Goal: Task Accomplishment & Management: Use online tool/utility

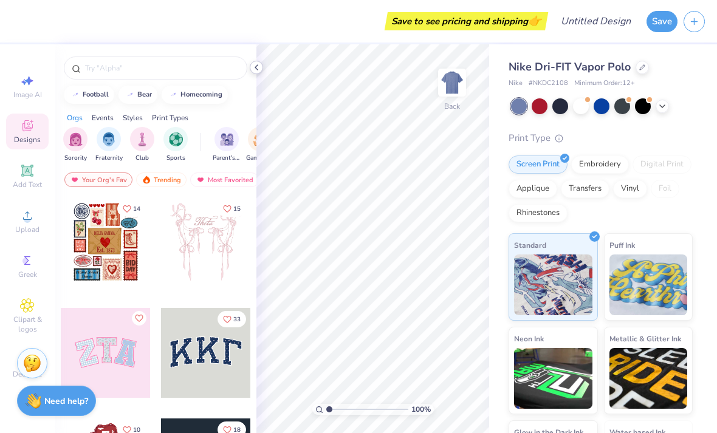
click at [260, 72] on icon at bounding box center [257, 68] width 10 height 10
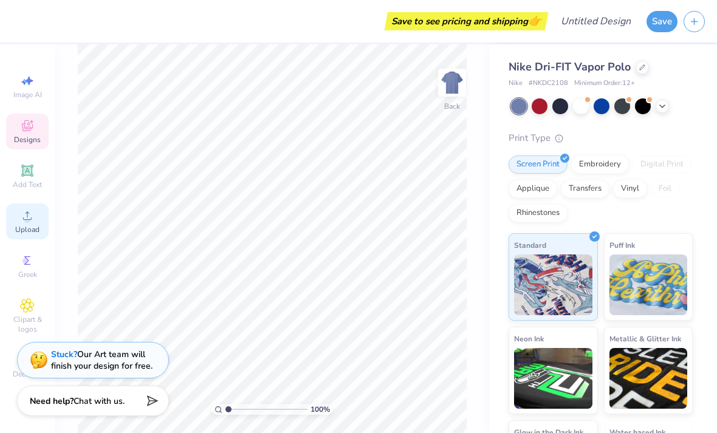
click at [29, 230] on span "Upload" at bounding box center [27, 230] width 24 height 10
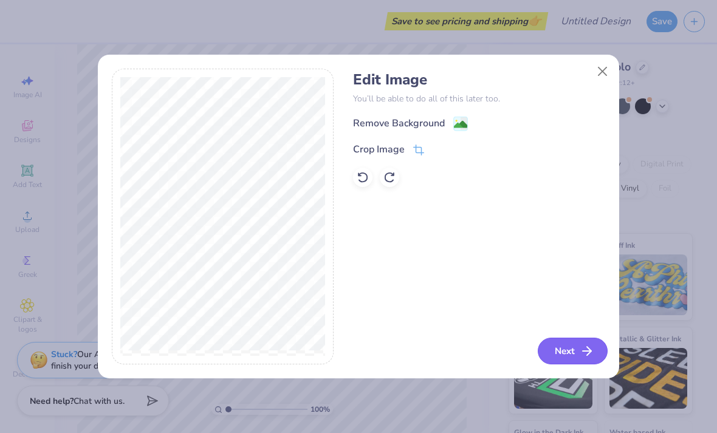
click at [580, 356] on icon "button" at bounding box center [587, 351] width 15 height 15
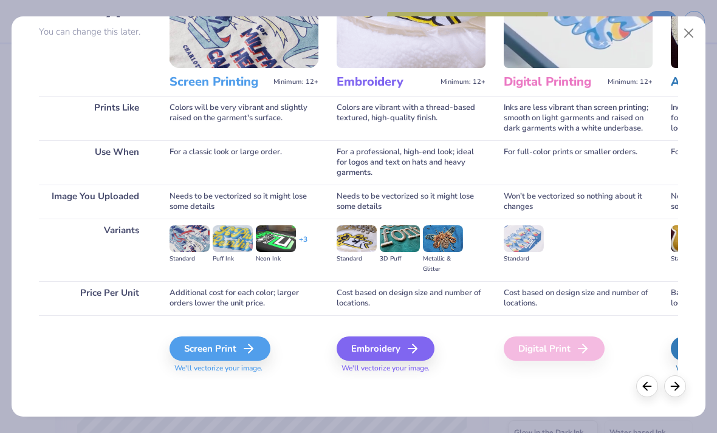
scroll to position [112, 0]
click at [409, 346] on icon at bounding box center [416, 348] width 15 height 15
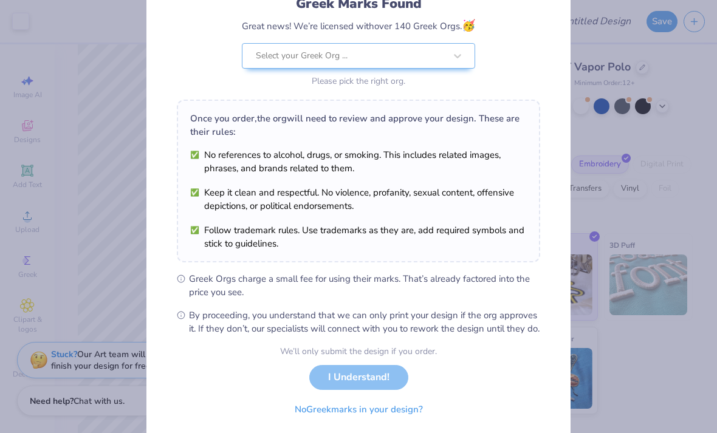
scroll to position [122, 0]
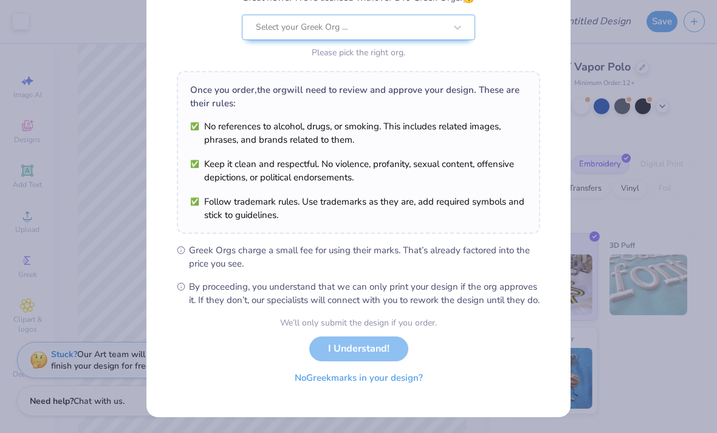
click at [395, 391] on button "No Greek marks in your design?" at bounding box center [358, 378] width 149 height 25
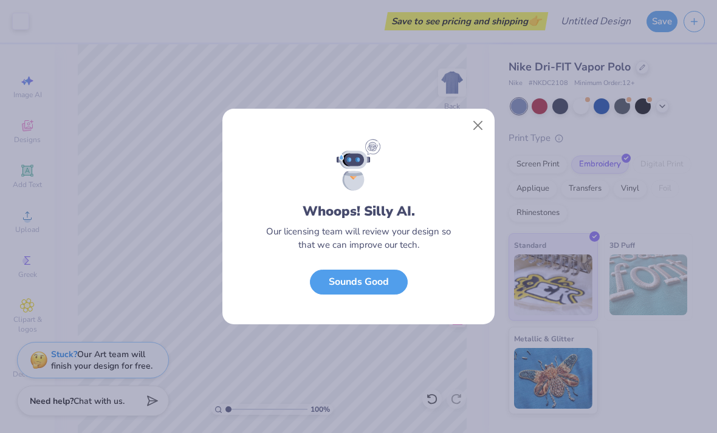
scroll to position [0, 0]
click at [358, 273] on button "Sounds Good" at bounding box center [359, 279] width 98 height 25
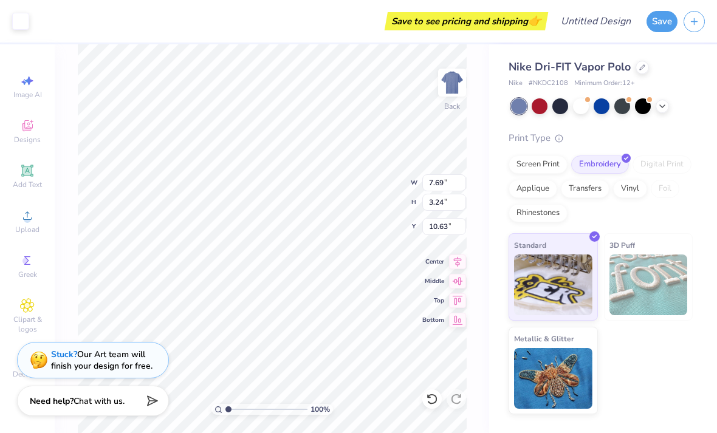
type input "3.00"
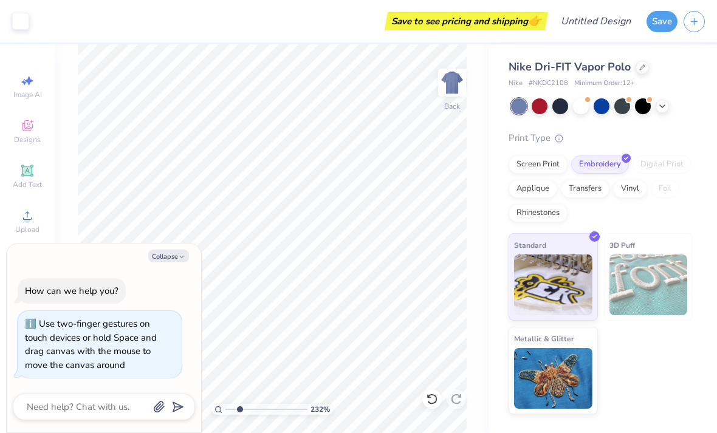
type input "2.3839521431917"
click at [181, 253] on button "Collapse" at bounding box center [168, 256] width 41 height 13
type textarea "x"
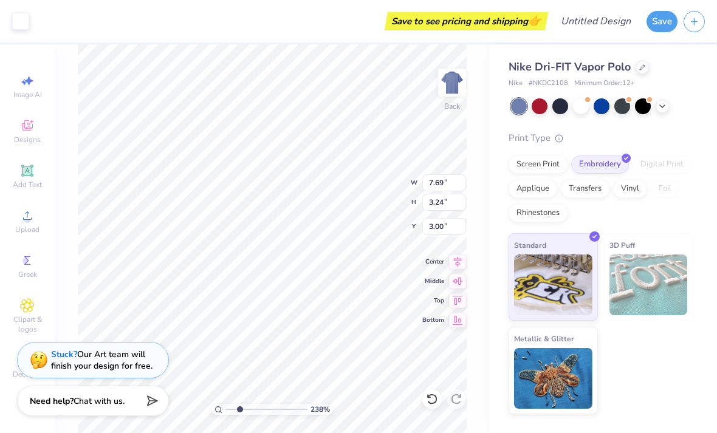
type input "2.3839521431917"
type input "5.64"
type input "2.38"
type input "1"
type input "4.94"
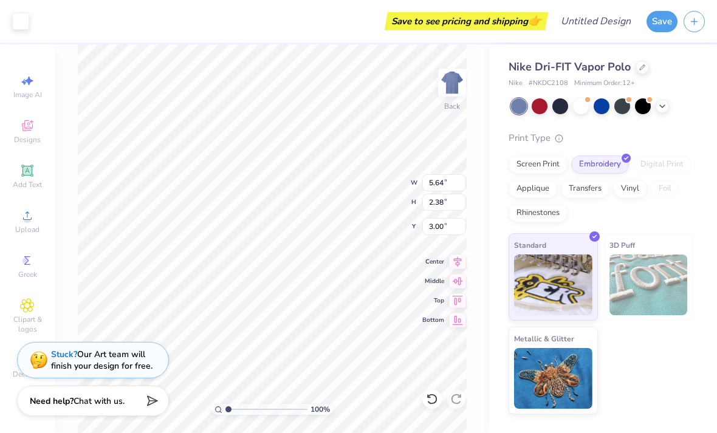
type input "2.09"
click at [564, 103] on div at bounding box center [560, 105] width 16 height 16
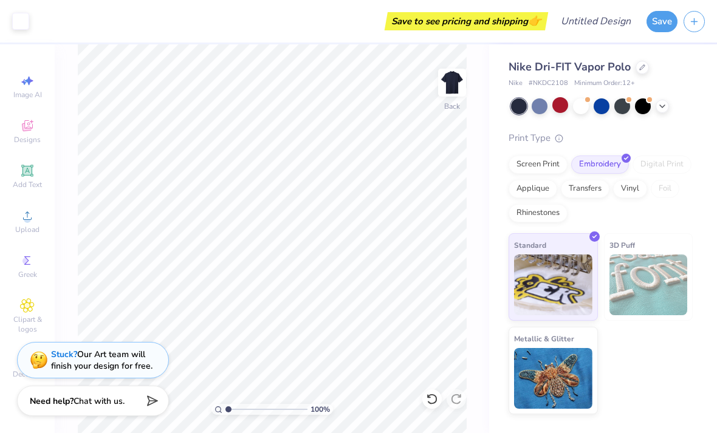
click at [557, 106] on div at bounding box center [560, 105] width 16 height 16
click at [623, 106] on div at bounding box center [622, 106] width 16 height 16
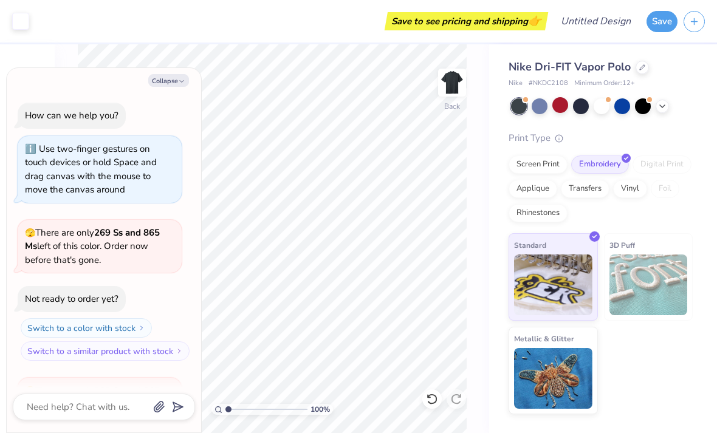
scroll to position [137, 0]
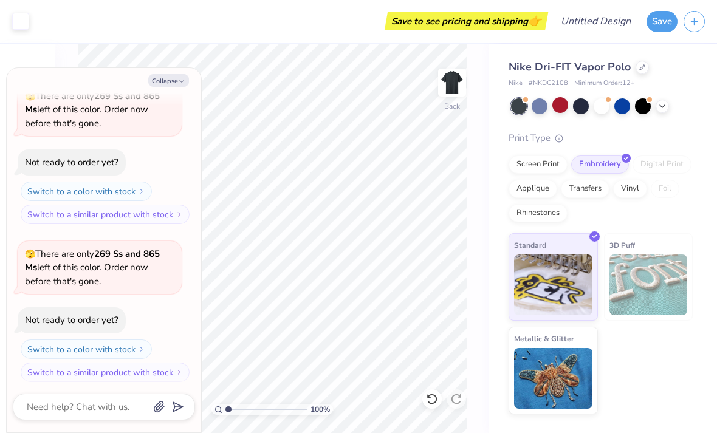
click at [168, 78] on button "Collapse" at bounding box center [168, 80] width 41 height 13
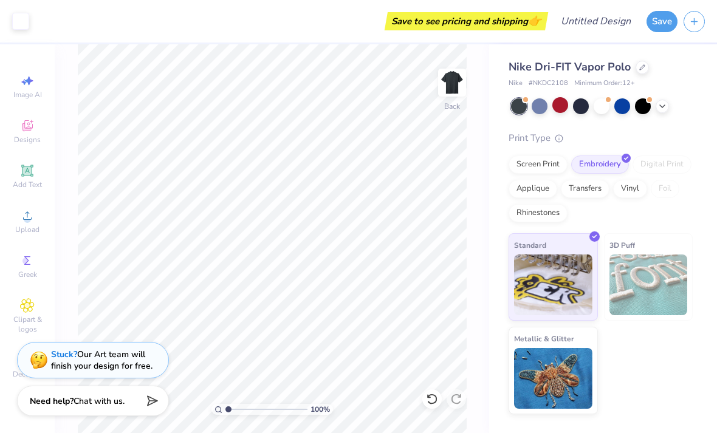
click at [660, 102] on icon at bounding box center [662, 106] width 10 height 10
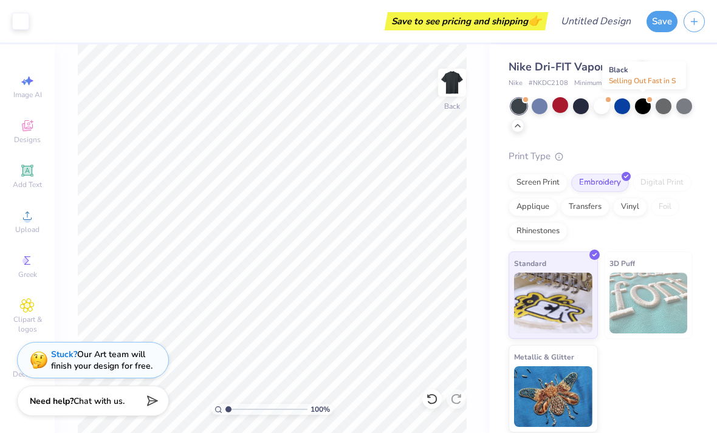
click at [640, 109] on div at bounding box center [643, 106] width 16 height 16
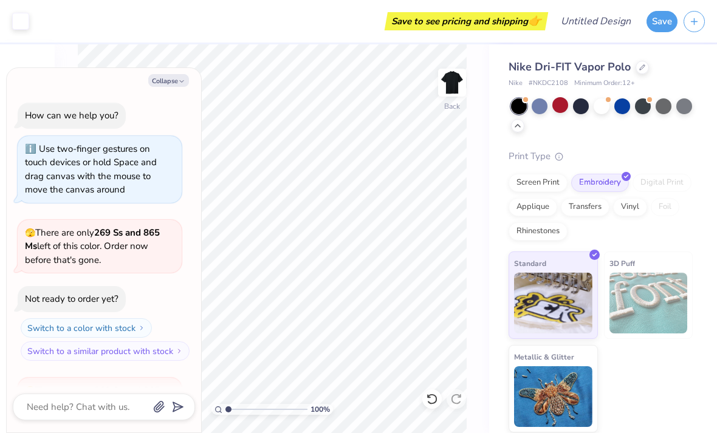
scroll to position [280, 0]
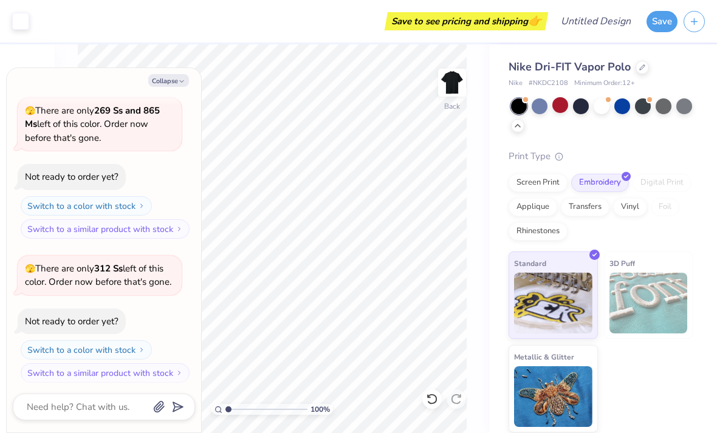
click at [173, 82] on button "Collapse" at bounding box center [168, 80] width 41 height 13
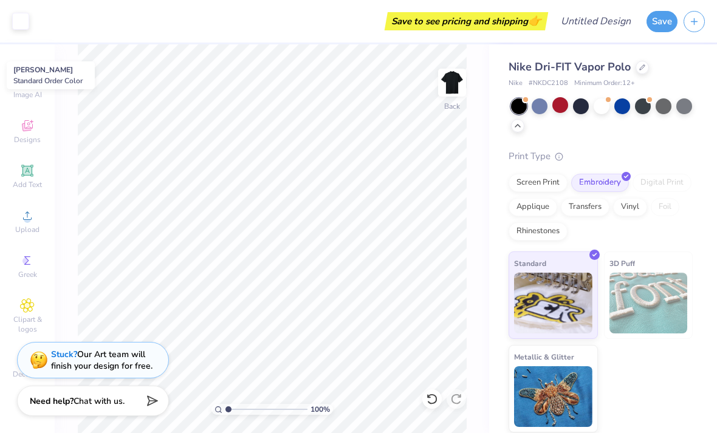
click at [665, 109] on div at bounding box center [664, 106] width 16 height 16
click at [664, 19] on button "Save" at bounding box center [661, 21] width 31 height 21
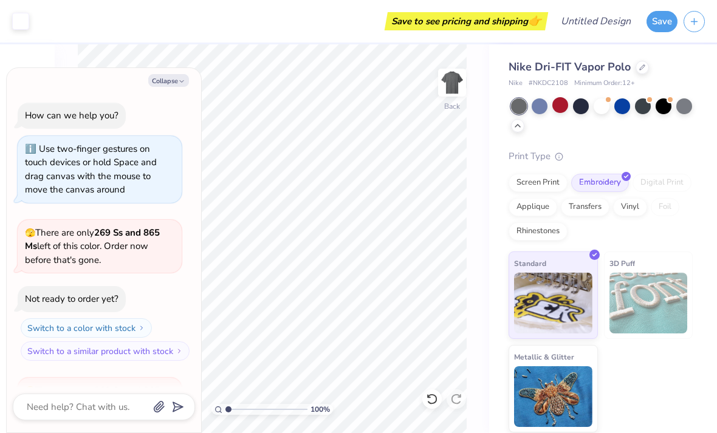
scroll to position [313, 0]
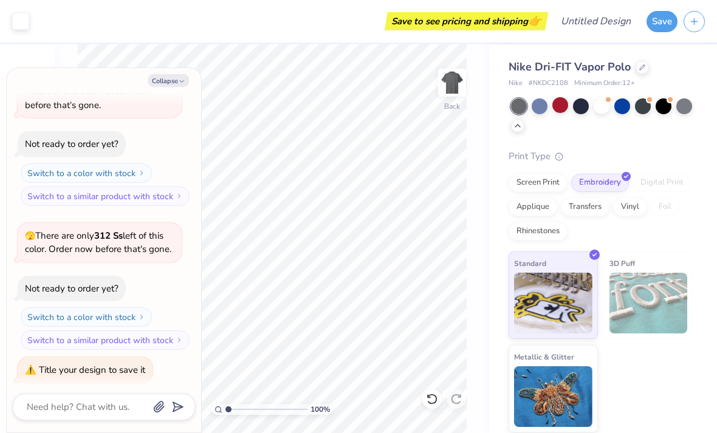
click at [163, 81] on button "Collapse" at bounding box center [168, 80] width 41 height 13
type textarea "x"
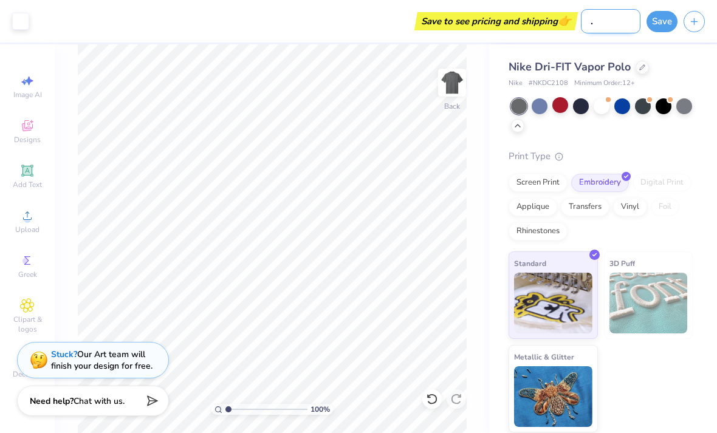
click at [614, 18] on input "." at bounding box center [611, 21] width 60 height 24
type input "Nike Vapor - 25"
click at [665, 17] on button "Save" at bounding box center [661, 19] width 31 height 21
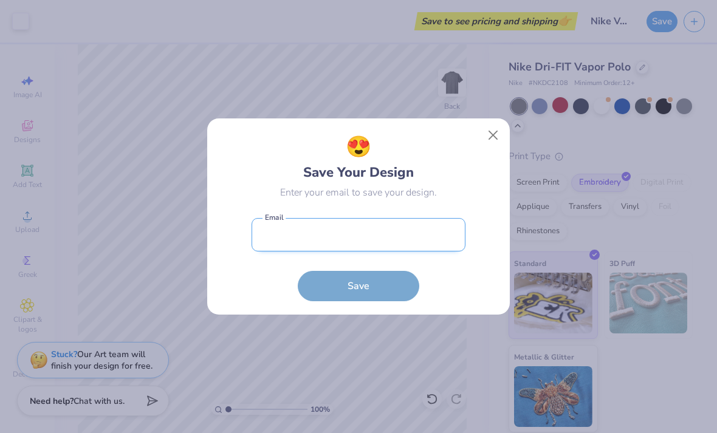
click at [422, 231] on input "email" at bounding box center [359, 234] width 214 height 33
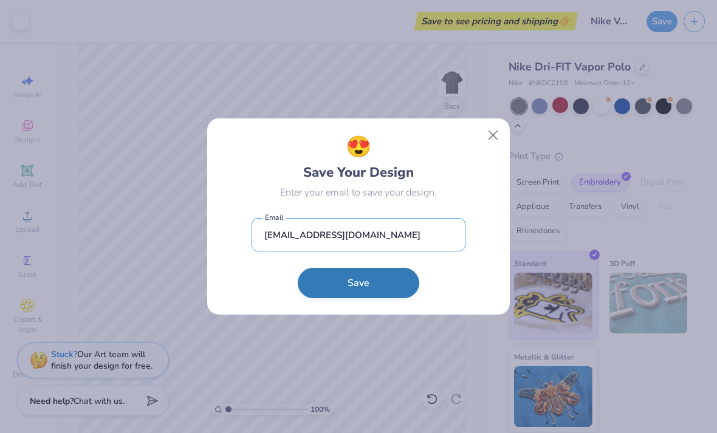
type input "cody.back05@icloud.com"
click at [394, 290] on button "Save" at bounding box center [359, 283] width 122 height 30
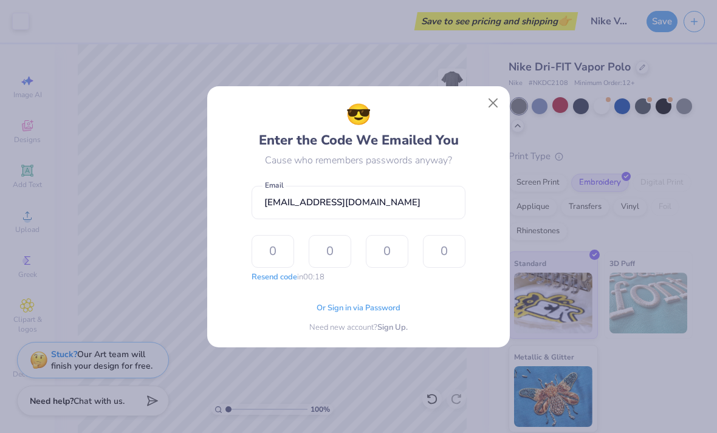
type input "5"
type input "1"
type input "8"
type input "2"
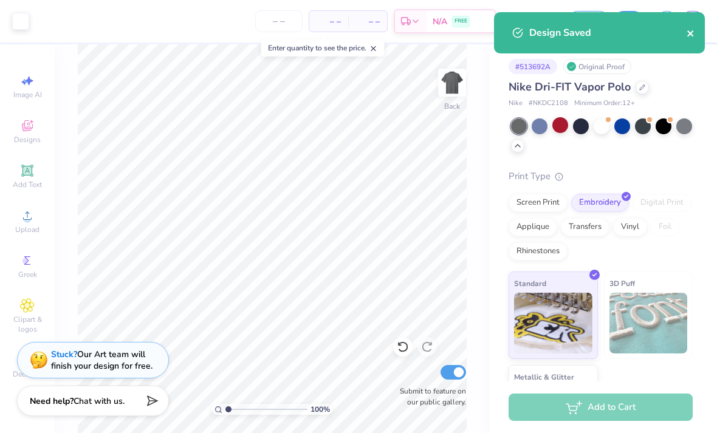
click at [693, 30] on icon "close" at bounding box center [691, 34] width 9 height 10
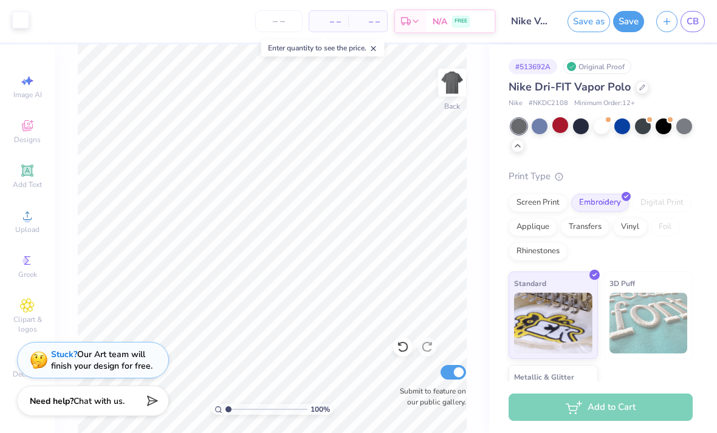
click at [13, 24] on div at bounding box center [20, 20] width 17 height 17
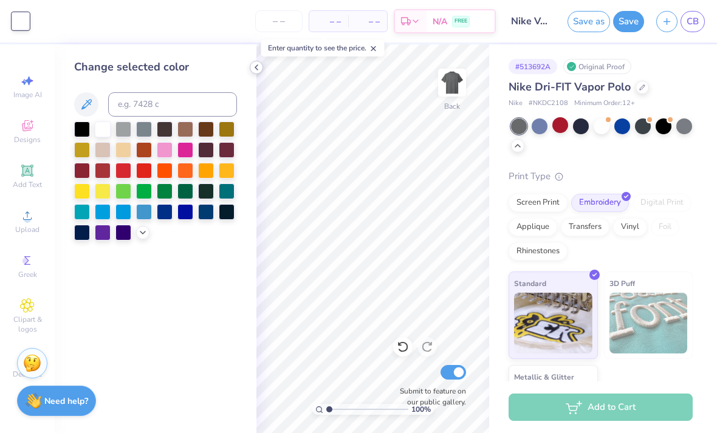
click at [254, 71] on icon at bounding box center [257, 68] width 10 height 10
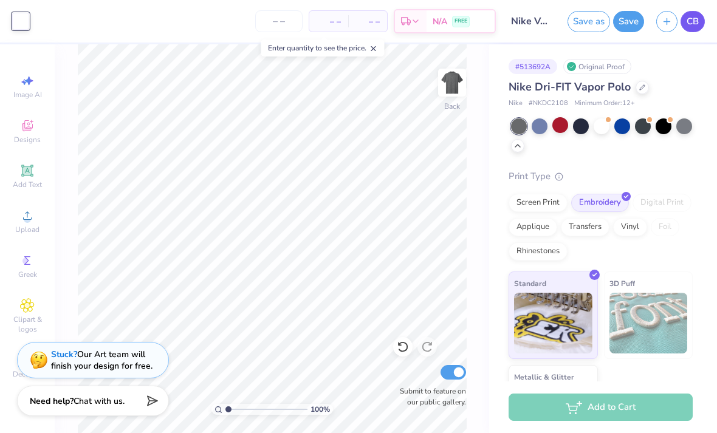
click at [693, 24] on span "CB" at bounding box center [693, 22] width 12 height 14
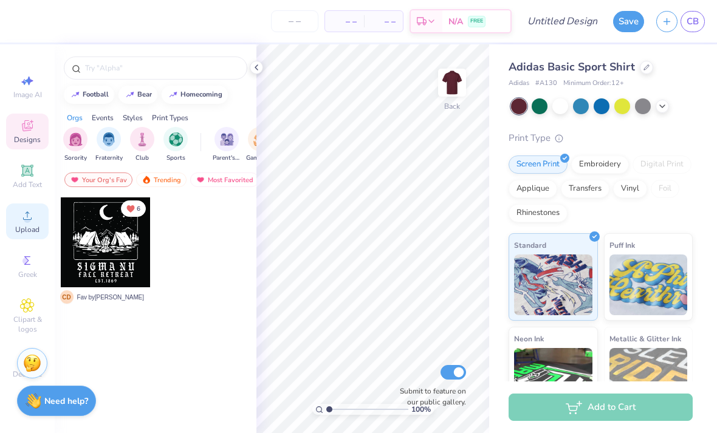
click at [28, 228] on div "Upload" at bounding box center [27, 222] width 43 height 36
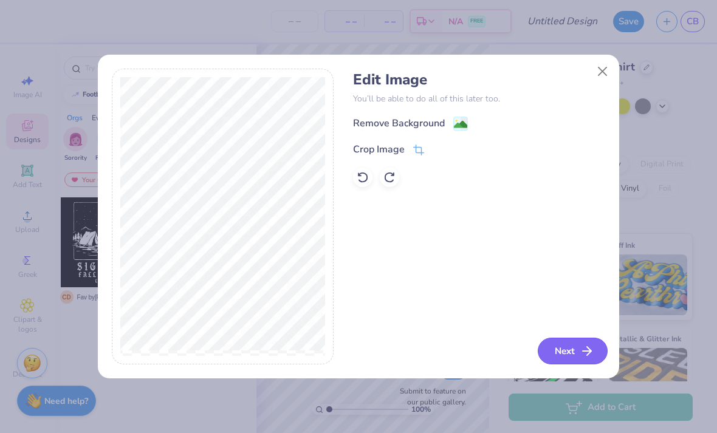
click at [580, 355] on icon "button" at bounding box center [587, 351] width 15 height 15
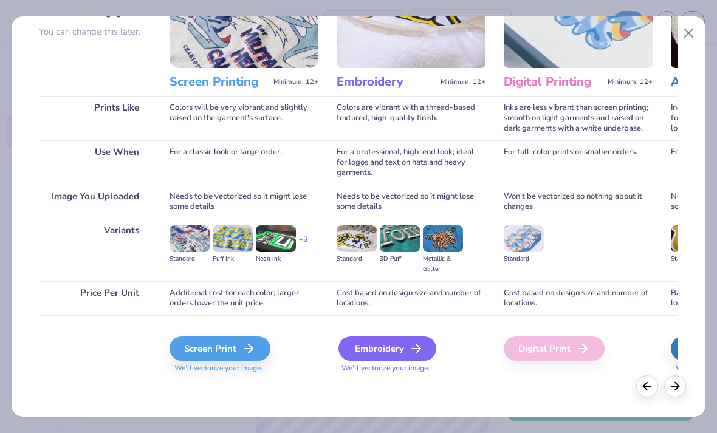
scroll to position [112, 0]
click at [409, 351] on icon at bounding box center [416, 348] width 15 height 15
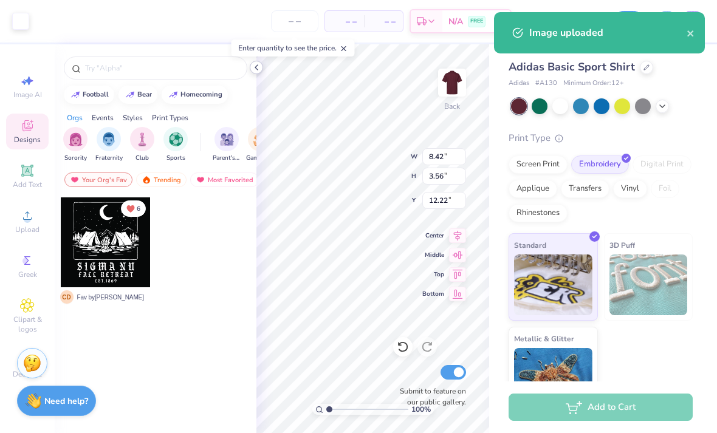
click at [255, 66] on icon at bounding box center [257, 68] width 10 height 10
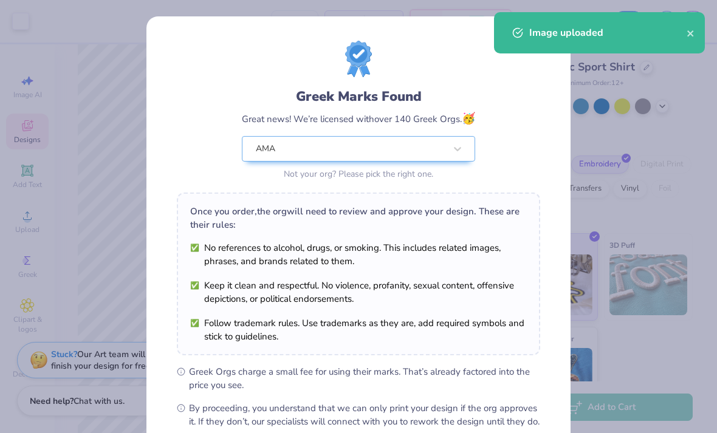
click at [684, 34] on div "Image uploaded" at bounding box center [607, 33] width 157 height 15
click at [683, 36] on div "Image uploaded" at bounding box center [607, 33] width 157 height 15
click at [692, 27] on button "close" at bounding box center [691, 33] width 9 height 15
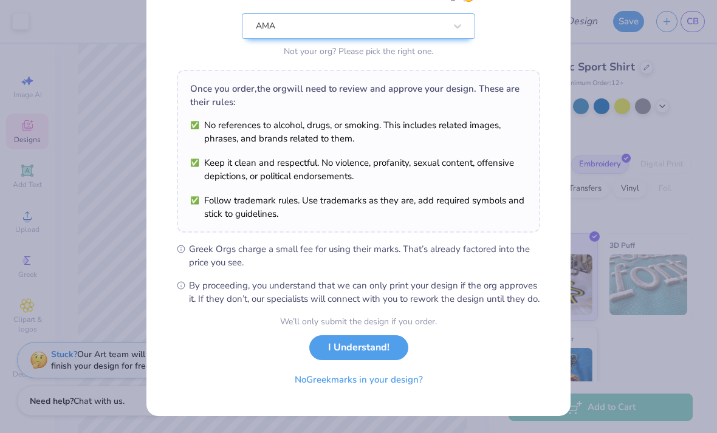
scroll to position [135, 0]
click at [406, 379] on button "No Greek marks in your design?" at bounding box center [358, 377] width 149 height 25
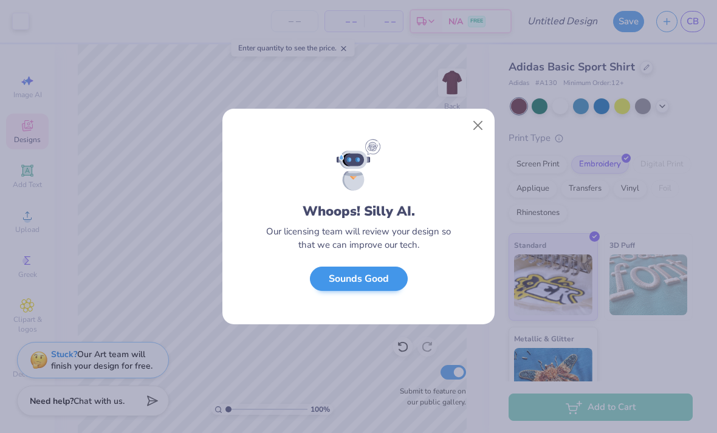
click at [380, 273] on button "Sounds Good" at bounding box center [359, 279] width 98 height 25
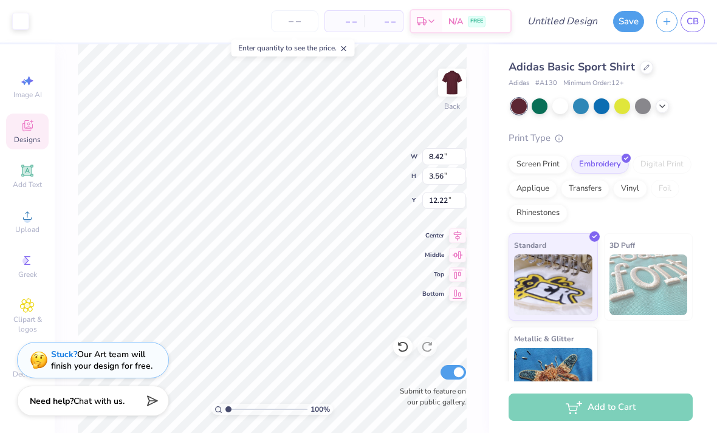
type input "5.48"
type input "2.31"
type input "3.00"
click at [345, 52] on icon at bounding box center [344, 48] width 9 height 9
click at [665, 104] on icon at bounding box center [662, 105] width 10 height 10
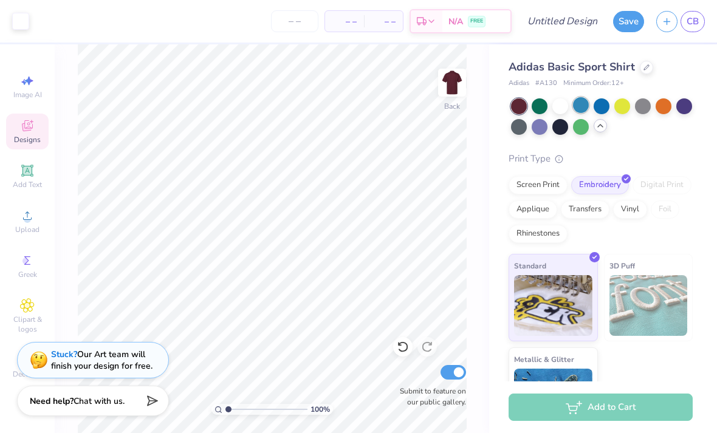
click at [586, 106] on div at bounding box center [581, 105] width 16 height 16
click at [603, 101] on div at bounding box center [602, 105] width 16 height 16
click at [561, 128] on div at bounding box center [560, 126] width 16 height 16
click at [543, 128] on div at bounding box center [540, 126] width 16 height 16
click at [665, 105] on div at bounding box center [664, 105] width 16 height 16
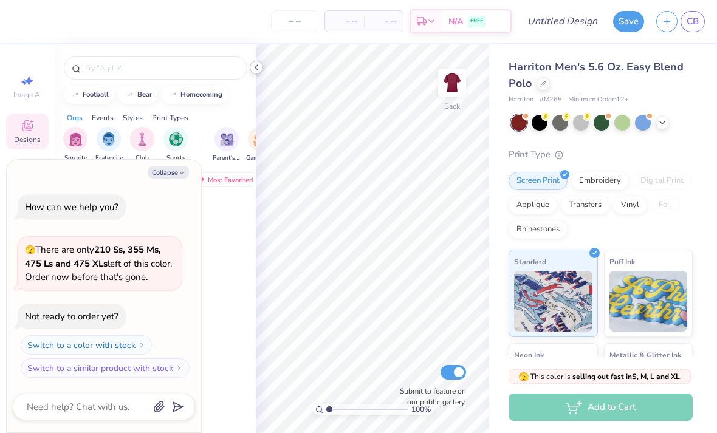
click at [257, 70] on icon at bounding box center [257, 68] width 10 height 10
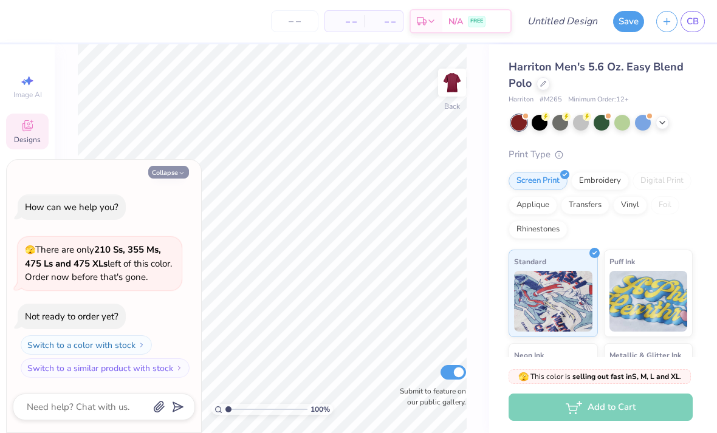
click at [174, 174] on button "Collapse" at bounding box center [168, 172] width 41 height 13
type textarea "x"
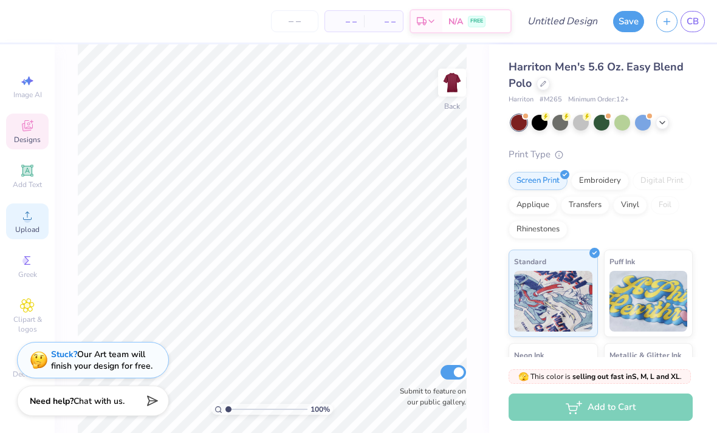
click at [33, 222] on icon at bounding box center [27, 215] width 15 height 15
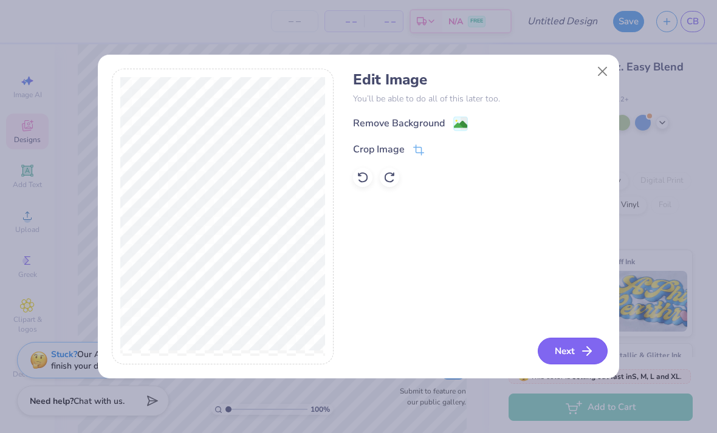
click at [580, 357] on icon "button" at bounding box center [587, 351] width 15 height 15
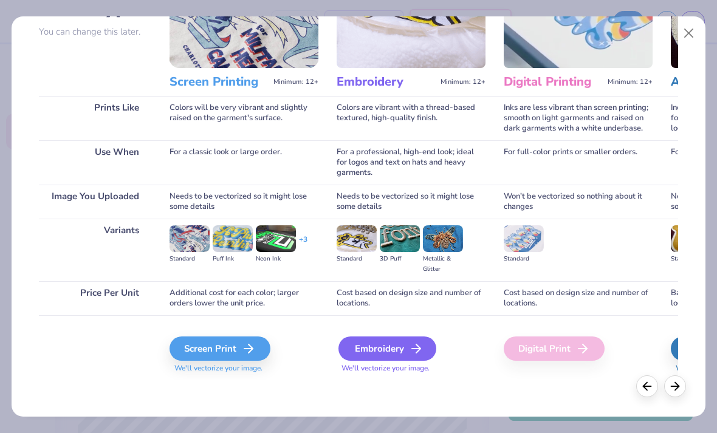
scroll to position [112, 0]
click at [405, 355] on div "Embroidery" at bounding box center [387, 349] width 98 height 24
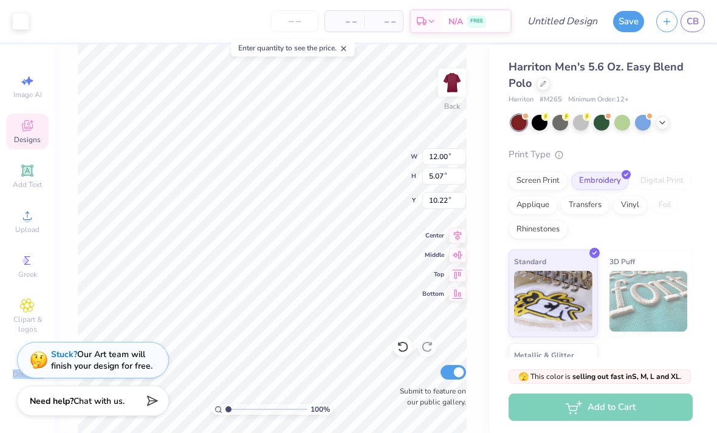
type input "11.40"
type input "4.81"
type input "5.25"
type input "2.22"
type input "2.57"
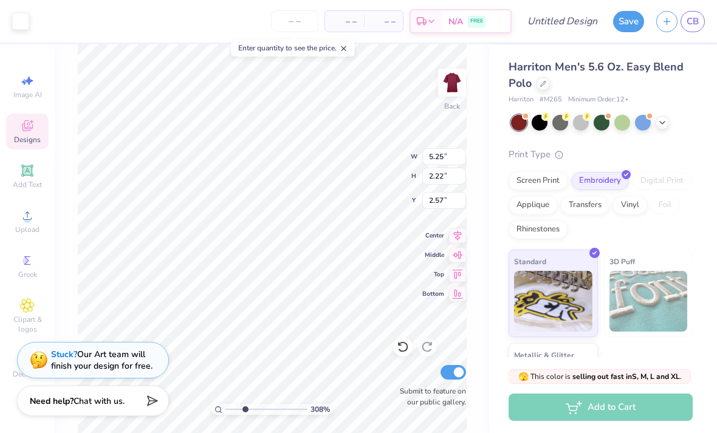
type input "3.08339375902118"
type input "2.55"
type input "3.08339375902118"
type input "4.45"
type input "1.88"
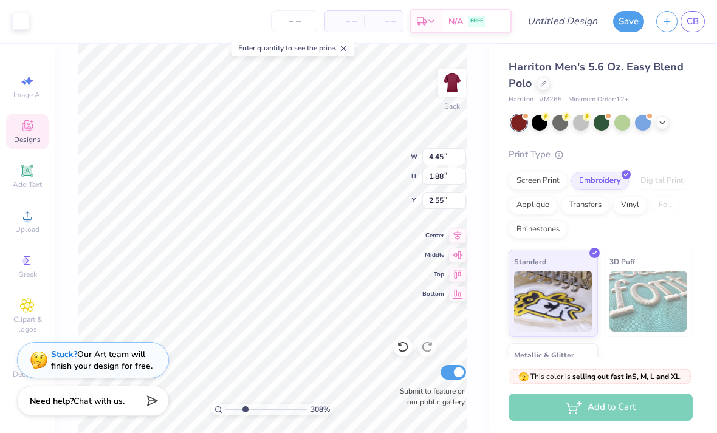
type input "3.08339375902118"
type input "3.00"
type input "3.08339375902118"
type input "5.08"
type input "2.14"
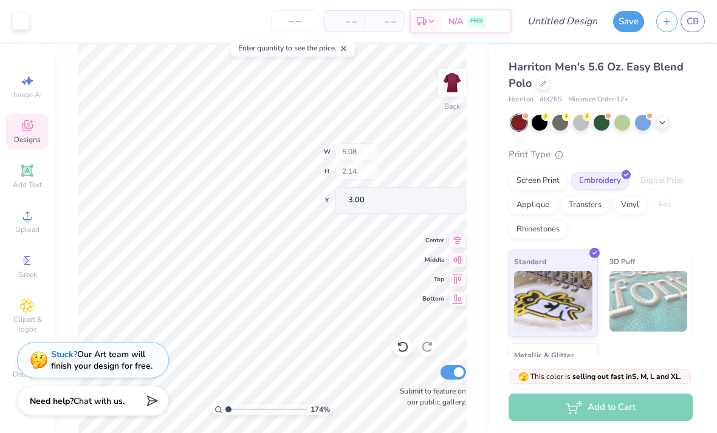
type input "1"
click at [542, 126] on div at bounding box center [540, 122] width 16 height 16
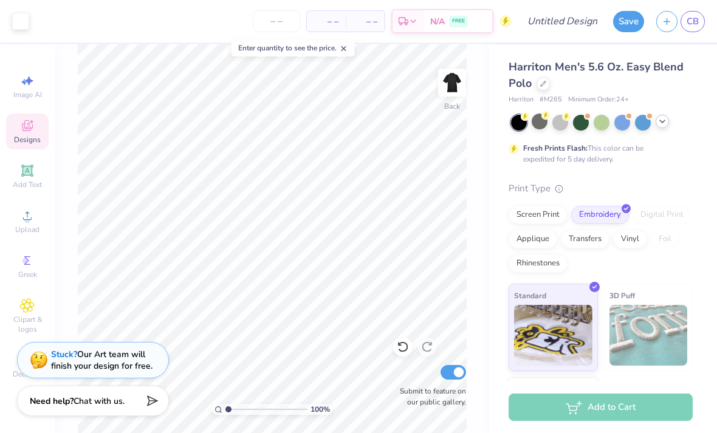
click at [663, 124] on icon at bounding box center [662, 122] width 10 height 10
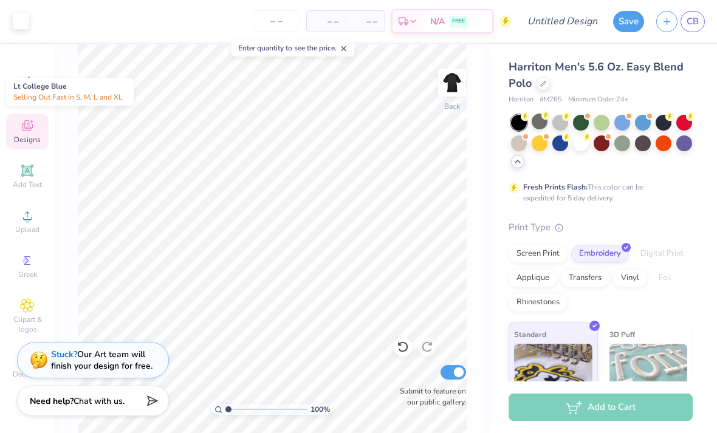
click at [625, 123] on div at bounding box center [622, 123] width 16 height 16
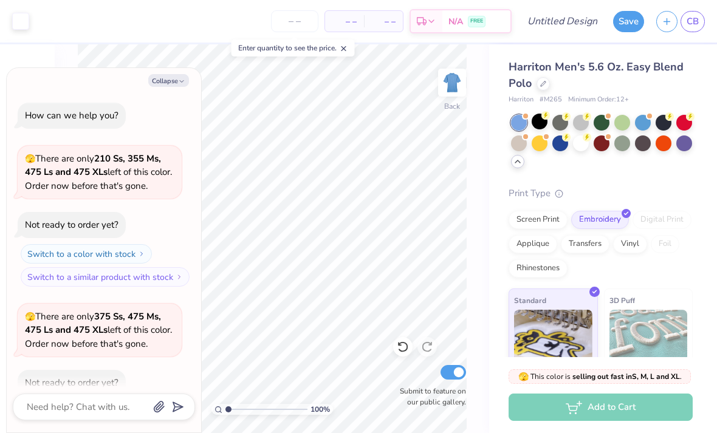
scroll to position [64, 0]
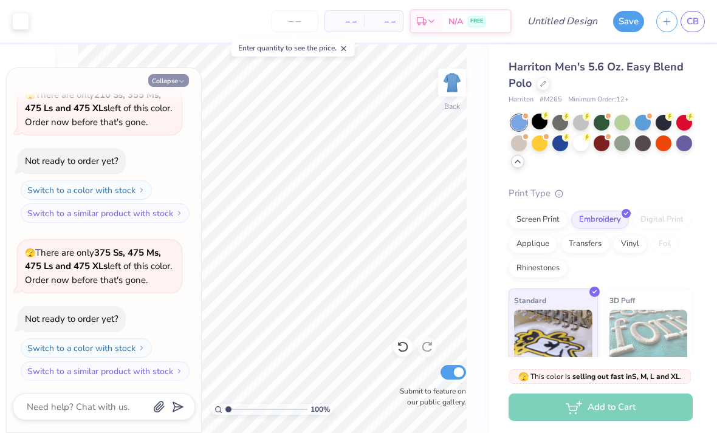
click at [167, 83] on button "Collapse" at bounding box center [168, 80] width 41 height 13
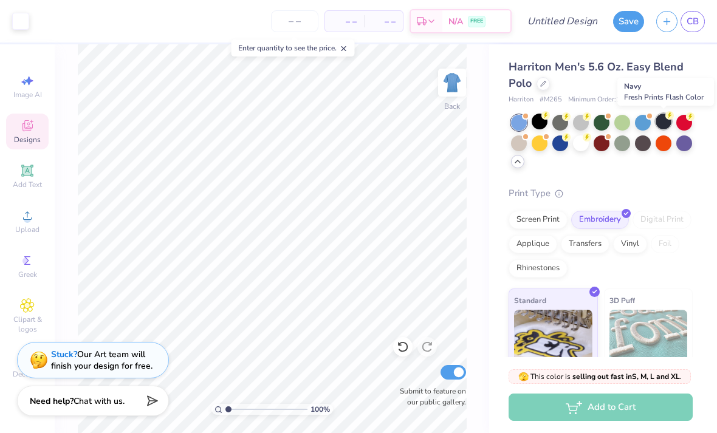
click at [665, 123] on div at bounding box center [664, 122] width 16 height 16
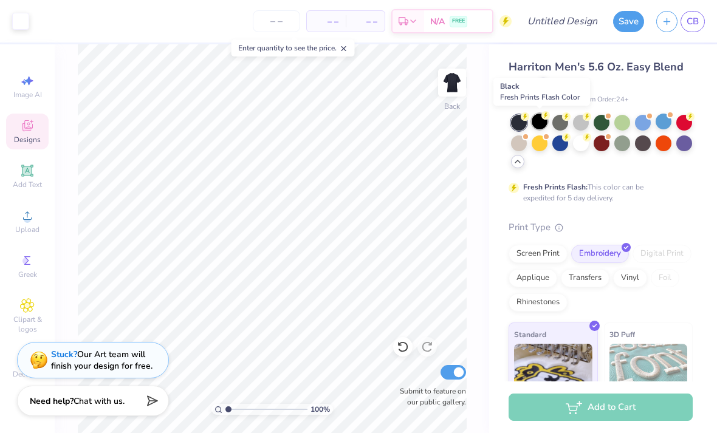
click at [537, 128] on div at bounding box center [540, 122] width 16 height 16
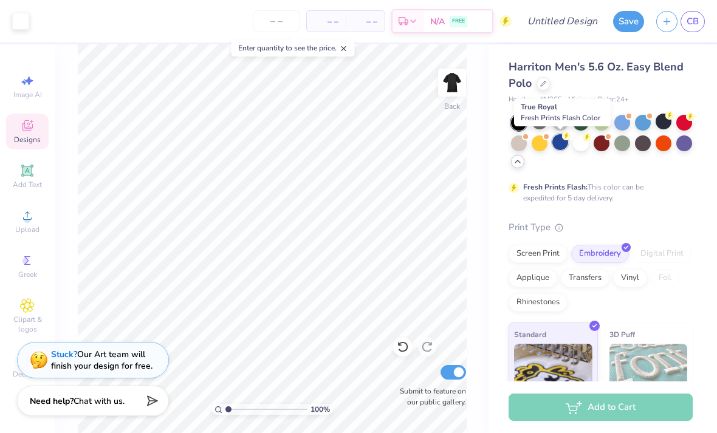
click at [561, 145] on div at bounding box center [560, 142] width 16 height 16
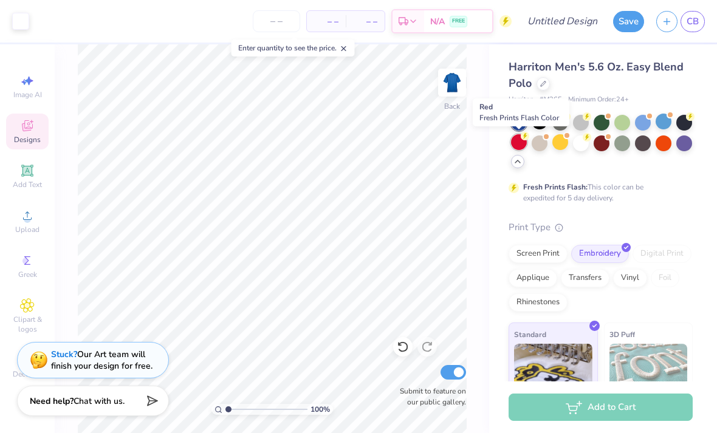
click at [519, 145] on div at bounding box center [519, 142] width 16 height 16
click at [519, 143] on div at bounding box center [519, 142] width 16 height 16
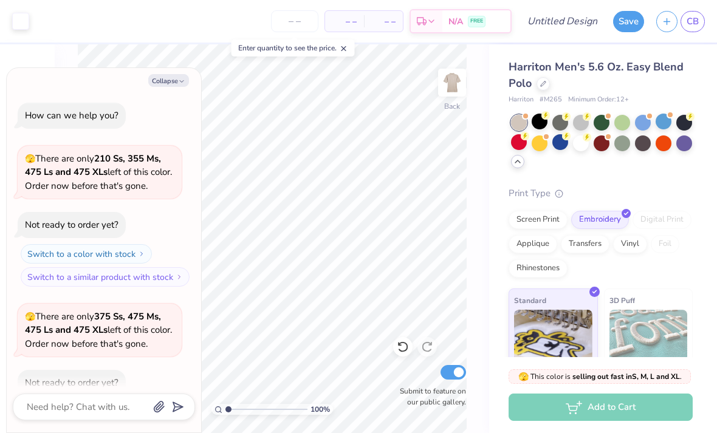
scroll to position [221, 0]
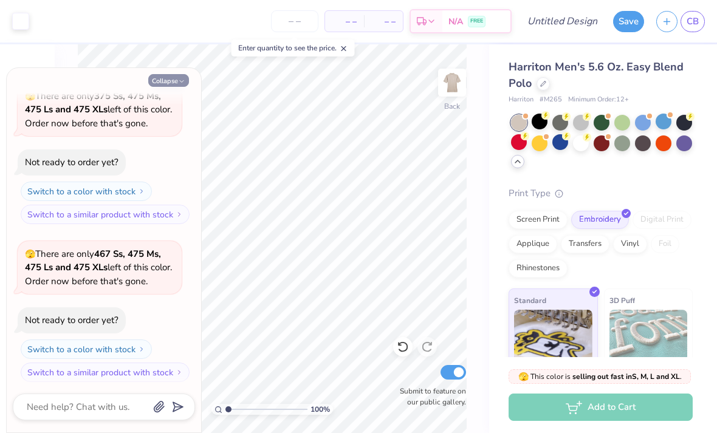
click at [170, 81] on button "Collapse" at bounding box center [168, 80] width 41 height 13
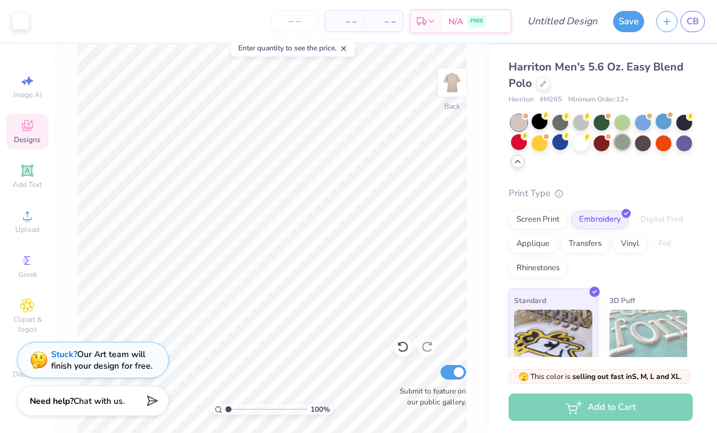
click at [623, 143] on div at bounding box center [622, 142] width 16 height 16
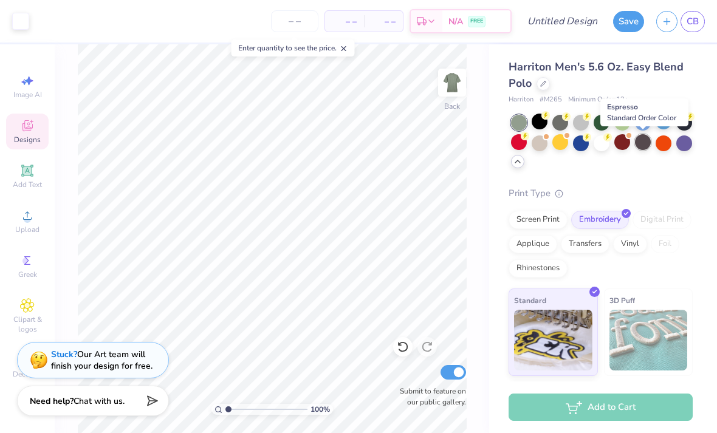
click at [643, 142] on div at bounding box center [643, 142] width 16 height 16
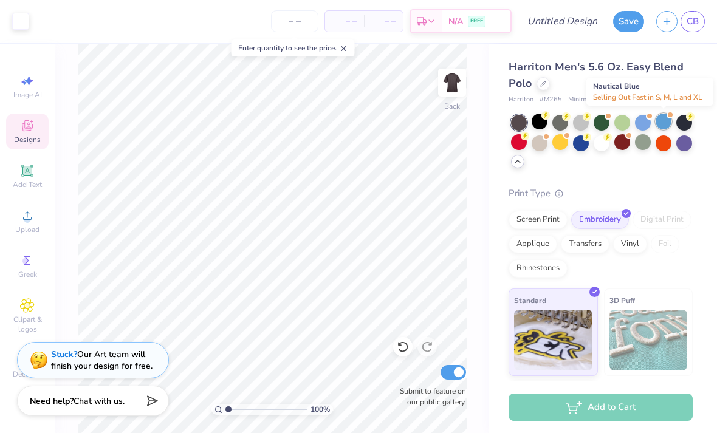
click at [662, 125] on div at bounding box center [664, 122] width 16 height 16
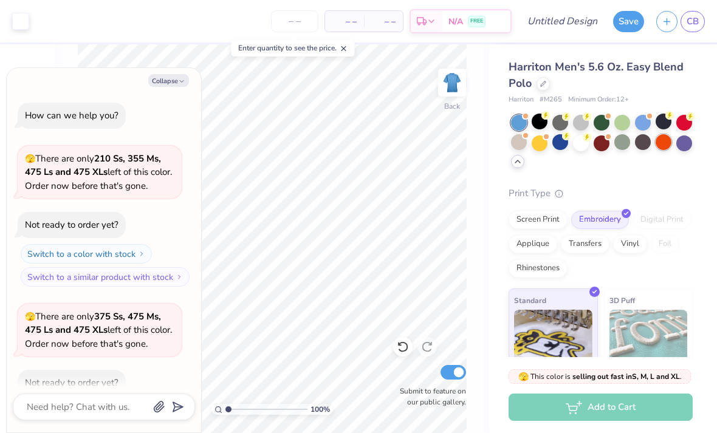
scroll to position [377, 0]
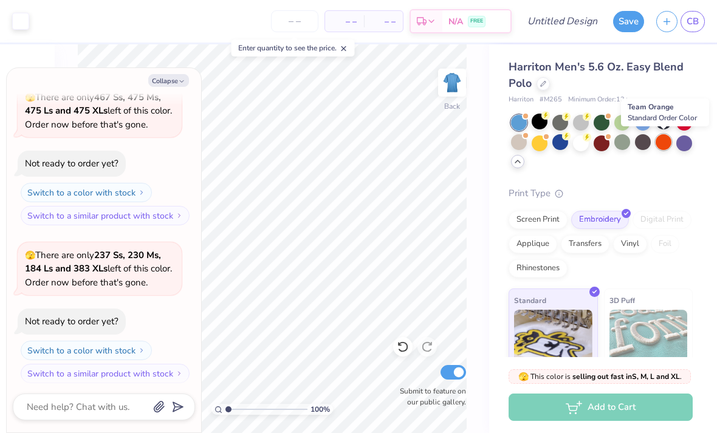
click at [164, 81] on button "Collapse" at bounding box center [168, 80] width 41 height 13
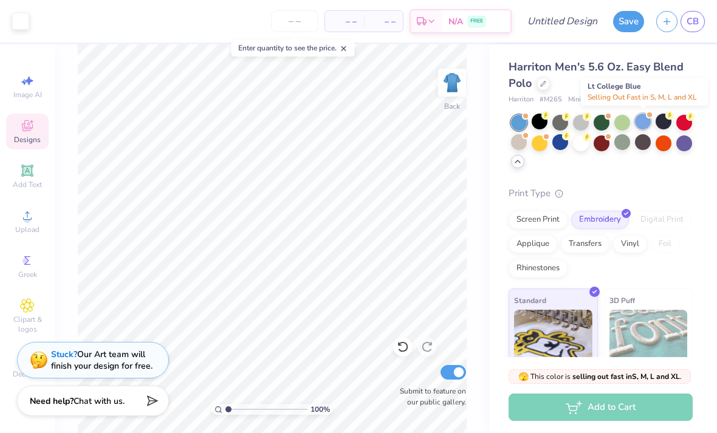
click at [642, 126] on div at bounding box center [643, 122] width 16 height 16
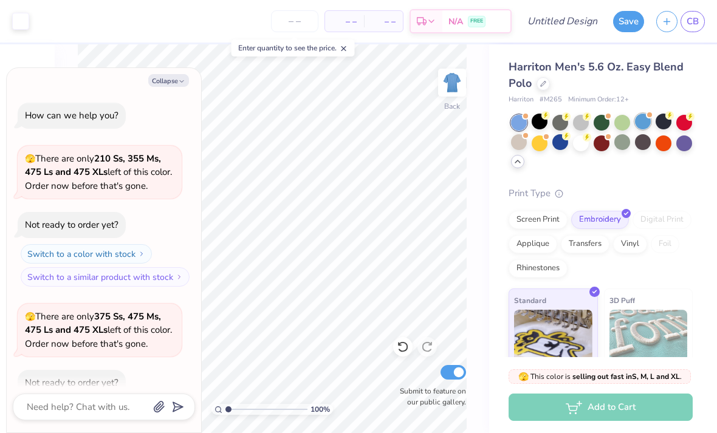
scroll to position [534, 0]
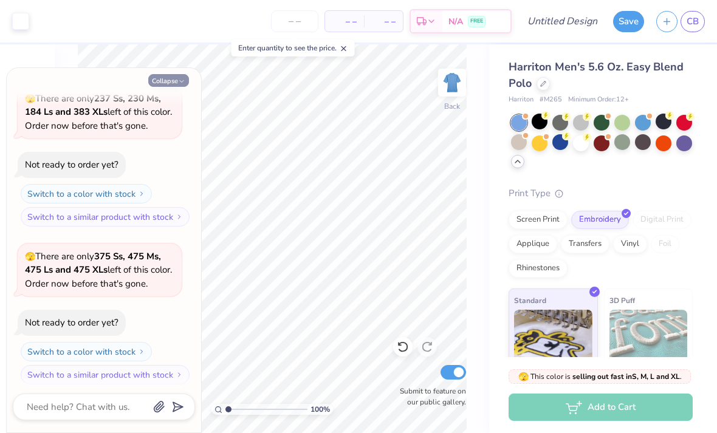
click at [163, 86] on button "Collapse" at bounding box center [168, 80] width 41 height 13
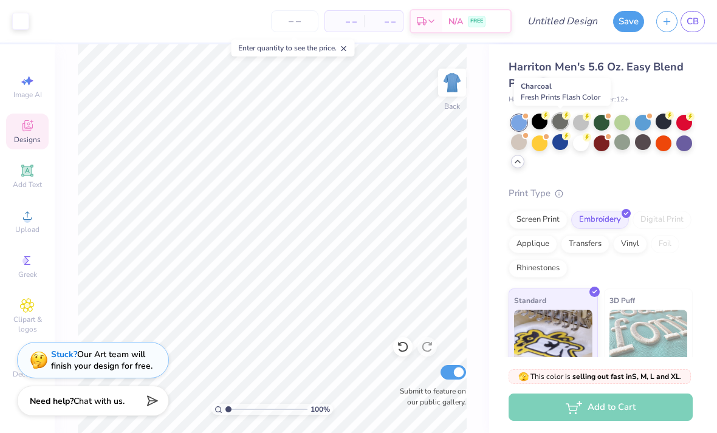
click at [561, 123] on div at bounding box center [560, 122] width 16 height 16
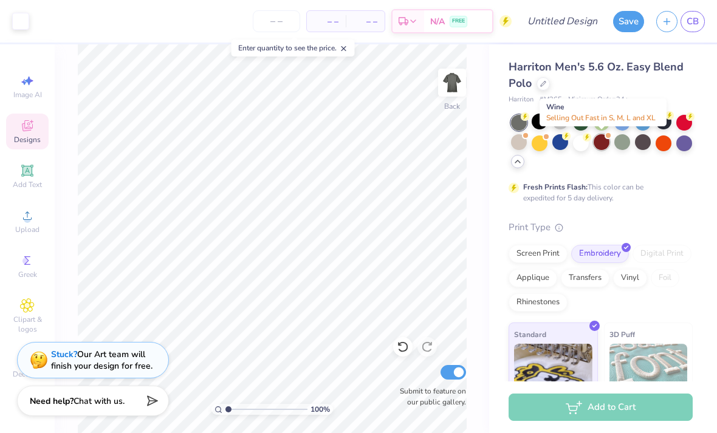
click at [603, 147] on div at bounding box center [602, 142] width 16 height 16
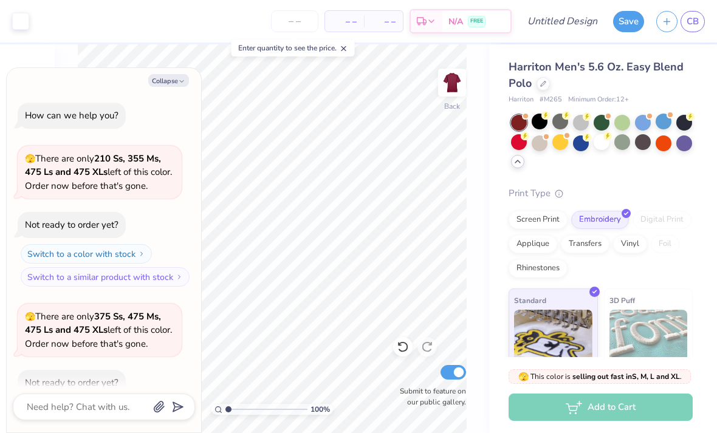
scroll to position [691, 0]
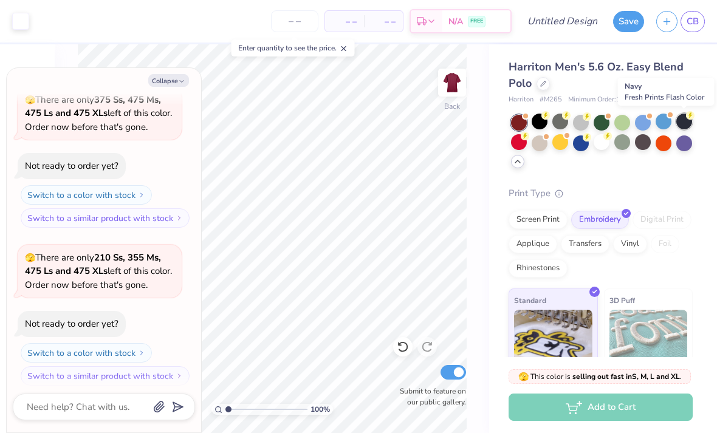
click at [681, 127] on div at bounding box center [684, 122] width 16 height 16
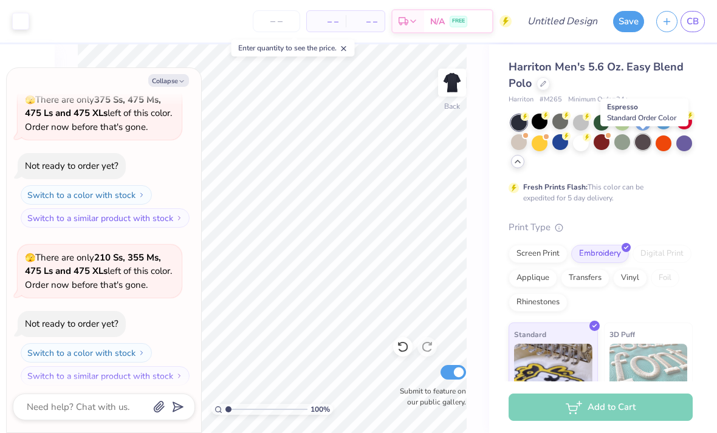
click at [642, 145] on div at bounding box center [643, 142] width 16 height 16
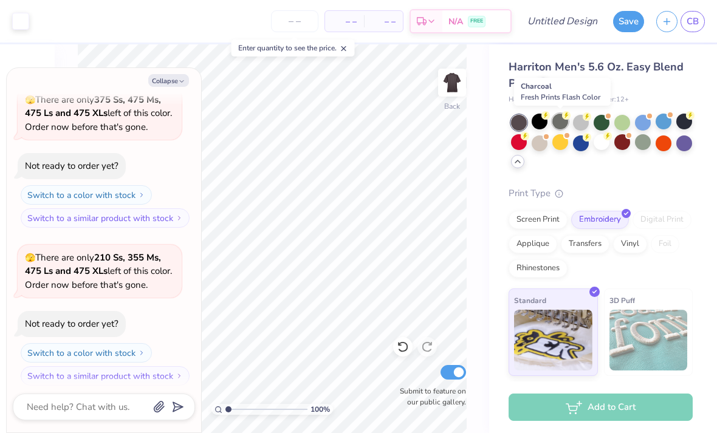
click at [564, 123] on div at bounding box center [560, 122] width 16 height 16
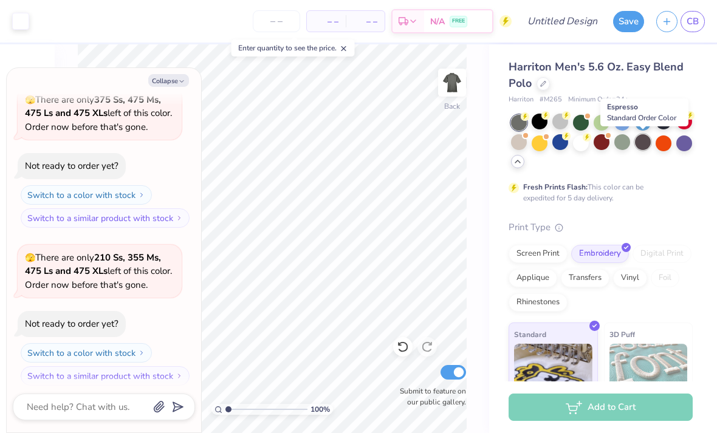
click at [642, 143] on div at bounding box center [643, 142] width 16 height 16
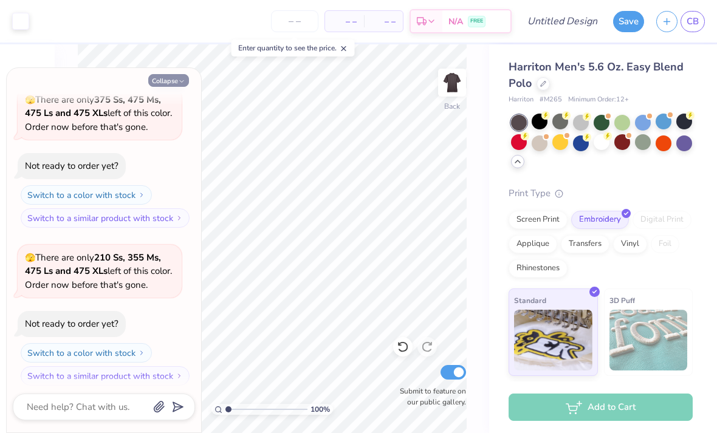
click at [166, 77] on button "Collapse" at bounding box center [168, 80] width 41 height 13
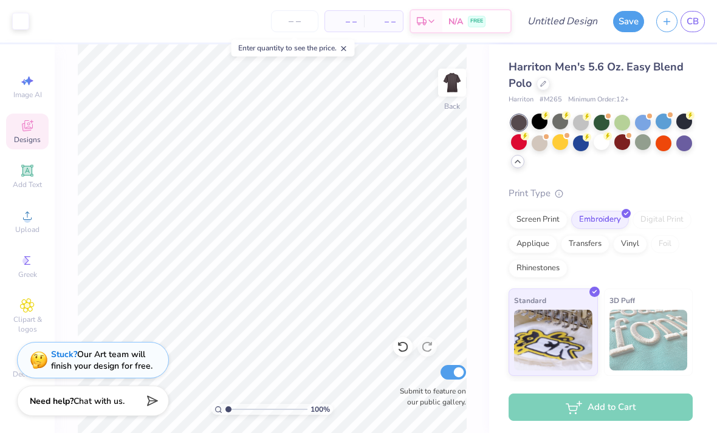
click at [350, 35] on div "– – Per Item – – Total Est. Delivery N/A FREE" at bounding box center [273, 21] width 476 height 43
click at [348, 44] on icon at bounding box center [344, 48] width 9 height 9
click at [623, 122] on div at bounding box center [622, 122] width 16 height 16
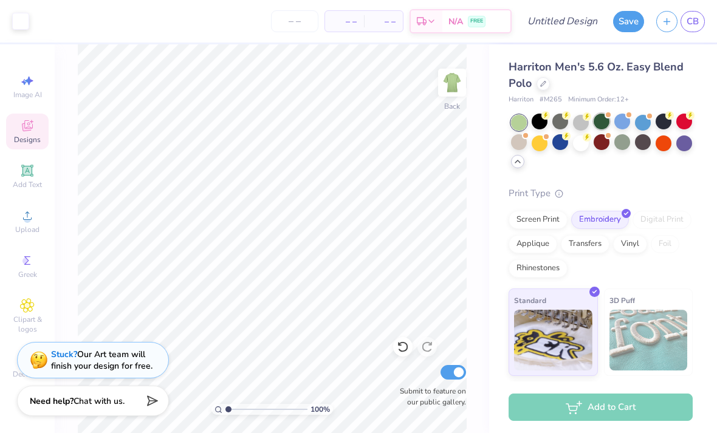
click at [603, 125] on div at bounding box center [602, 122] width 16 height 16
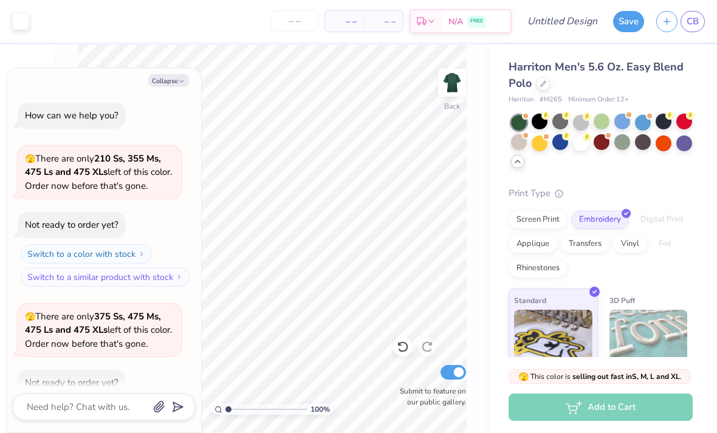
scroll to position [847, 0]
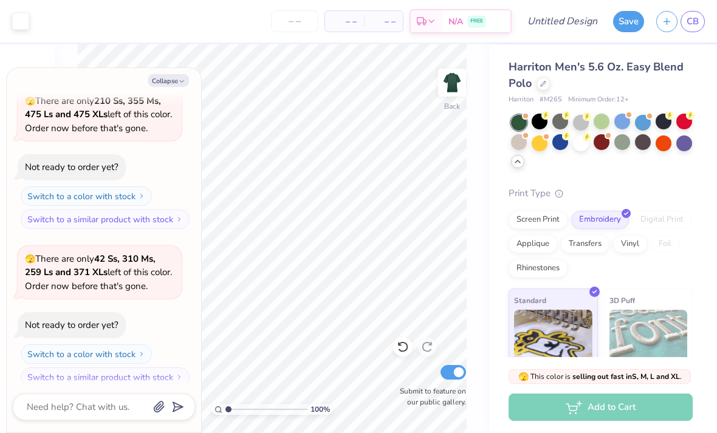
click at [180, 84] on icon "button" at bounding box center [181, 81] width 7 height 7
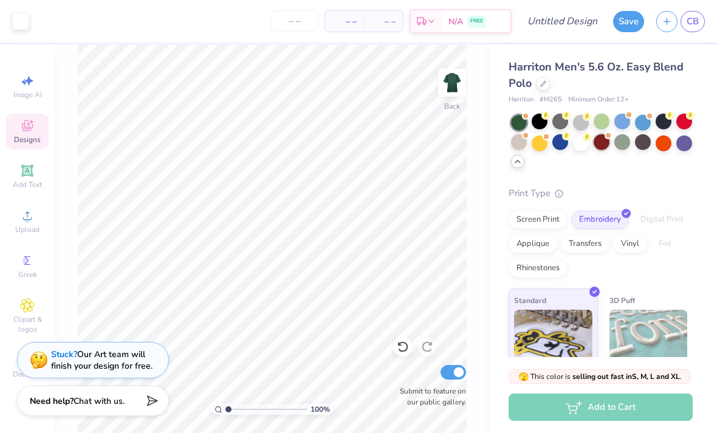
click at [601, 145] on div at bounding box center [602, 142] width 16 height 16
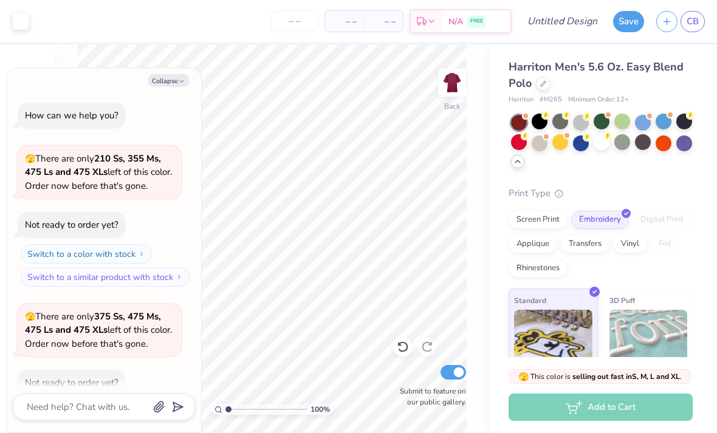
scroll to position [1004, 0]
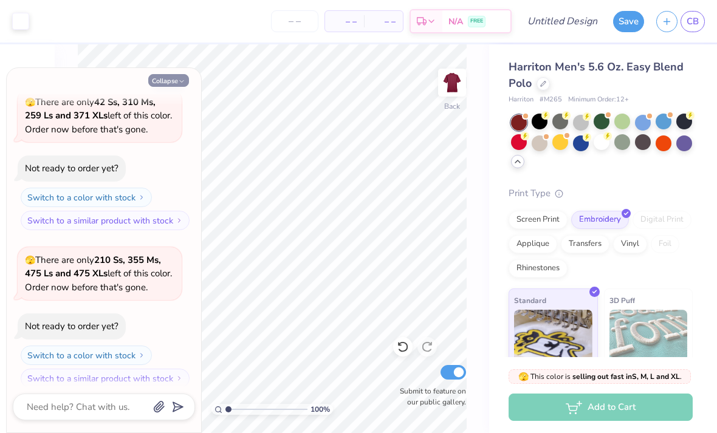
click at [173, 78] on button "Collapse" at bounding box center [168, 80] width 41 height 13
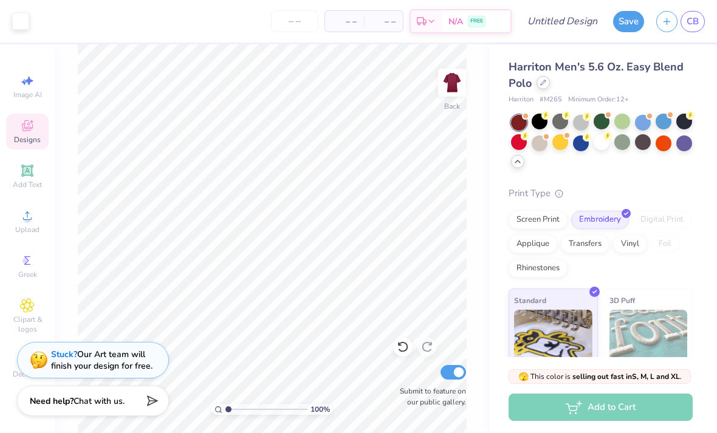
click at [545, 89] on div at bounding box center [542, 82] width 13 height 13
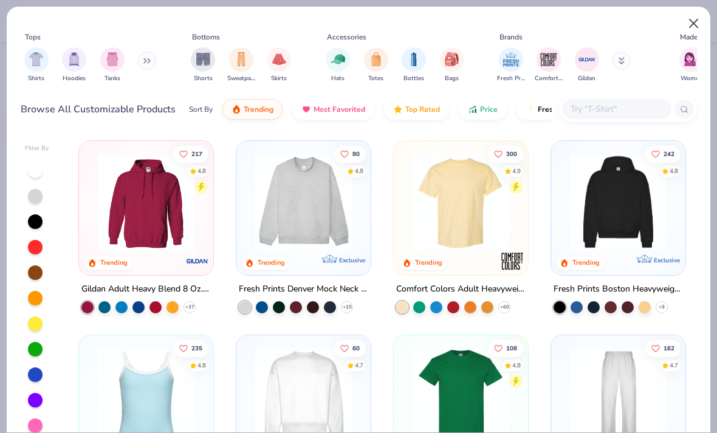
click at [688, 18] on button "Close" at bounding box center [693, 23] width 23 height 23
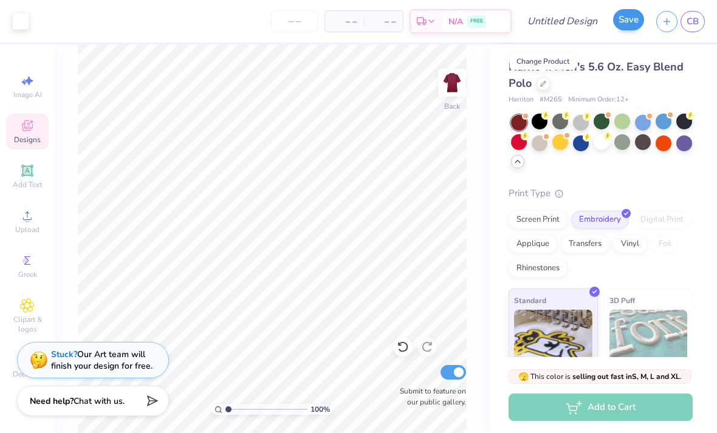
click at [628, 21] on button "Save" at bounding box center [628, 19] width 31 height 21
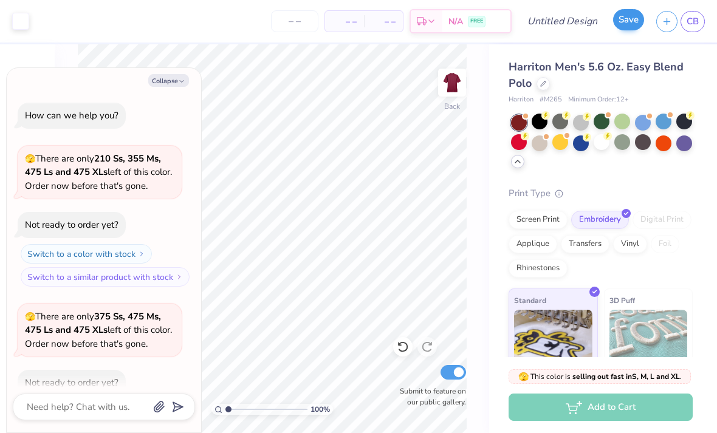
scroll to position [1037, 0]
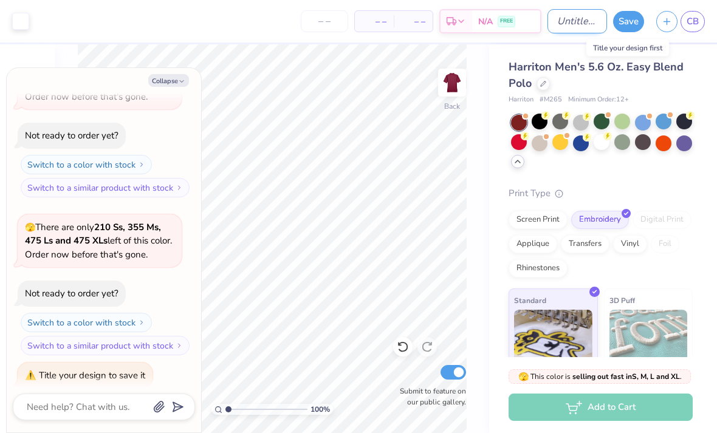
click at [561, 25] on input "Design Title" at bounding box center [577, 21] width 60 height 24
type textarea "x"
drag, startPoint x: 561, startPoint y: 25, endPoint x: 5, endPoint y: 117, distance: 562.8
click at [0, 120] on html "Art colors – – Per Item – – Total Est. Delivery N/A FREE Design Title Save CB I…" at bounding box center [358, 216] width 717 height 433
click at [5, 117] on div "Image AI Designs Add Text Upload Greek Clipart & logos Decorate" at bounding box center [27, 238] width 55 height 389
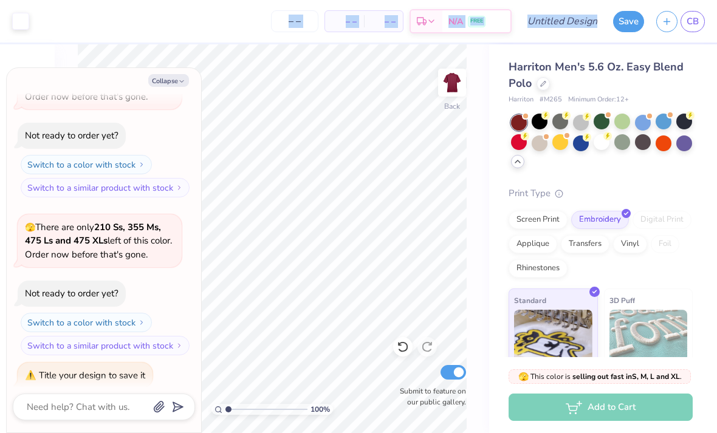
click at [0, 120] on div "Image AI Designs Add Text Upload Greek Clipart & logos Decorate" at bounding box center [27, 238] width 55 height 389
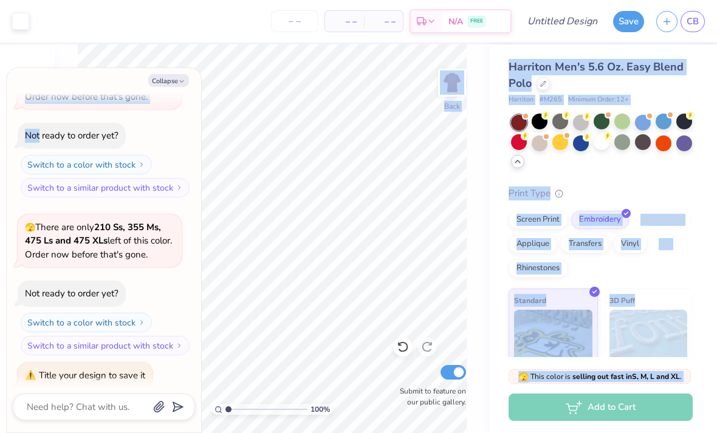
drag, startPoint x: 0, startPoint y: 120, endPoint x: 32, endPoint y: 128, distance: 33.2
click at [0, 0] on html "Art colors – – Per Item – – Total Est. Delivery N/A FREE Design Title Save CB I…" at bounding box center [358, 216] width 717 height 433
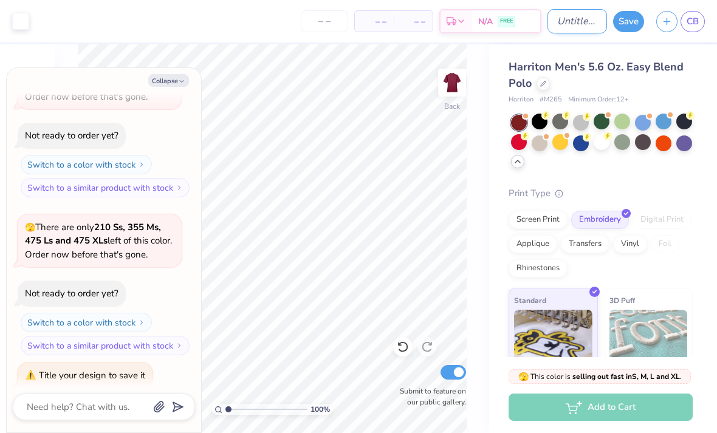
click at [566, 19] on input "Design Title" at bounding box center [577, 21] width 60 height 24
type input "a"
type textarea "x"
type input "ar"
type textarea "x"
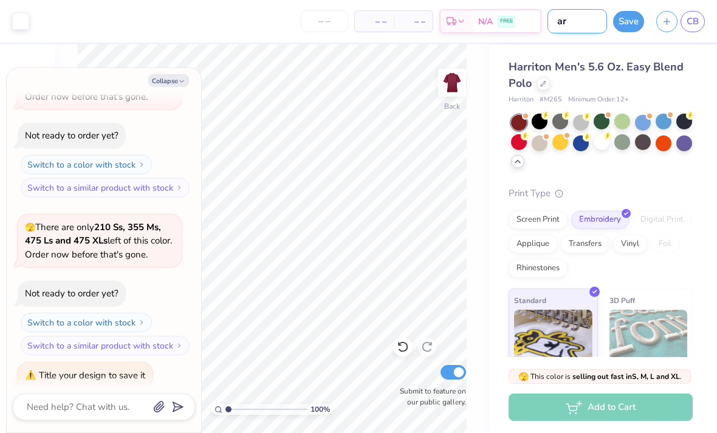
type input "arr"
type textarea "x"
type input "arri"
type textarea "x"
type input "arrin"
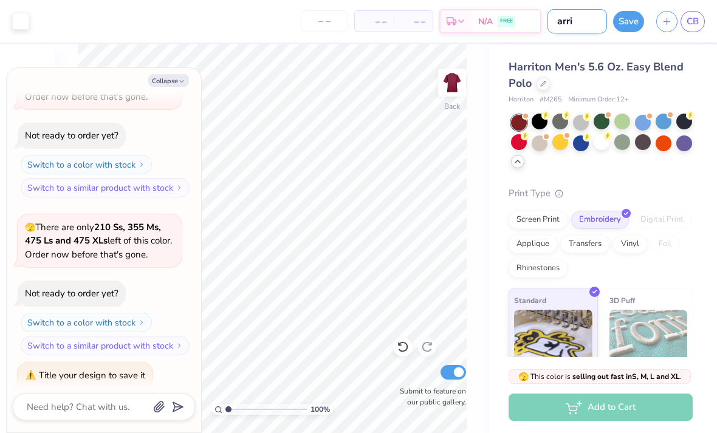
type textarea "x"
type input "arring"
type textarea "x"
type input "arringt"
type textarea "x"
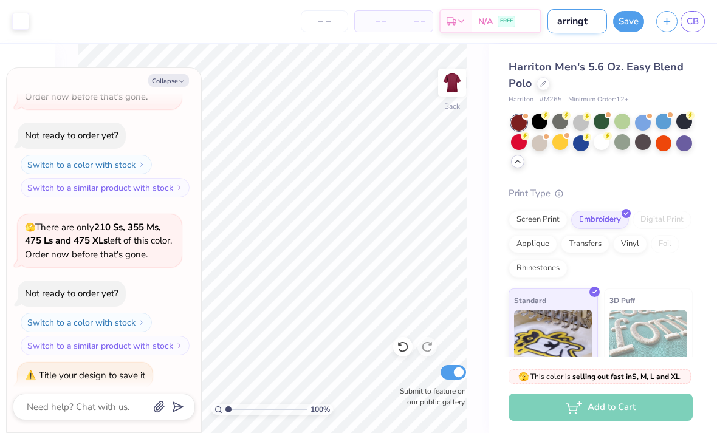
type input "arringto"
type textarea "x"
type input "arrington"
type textarea "x"
type input "Arrington"
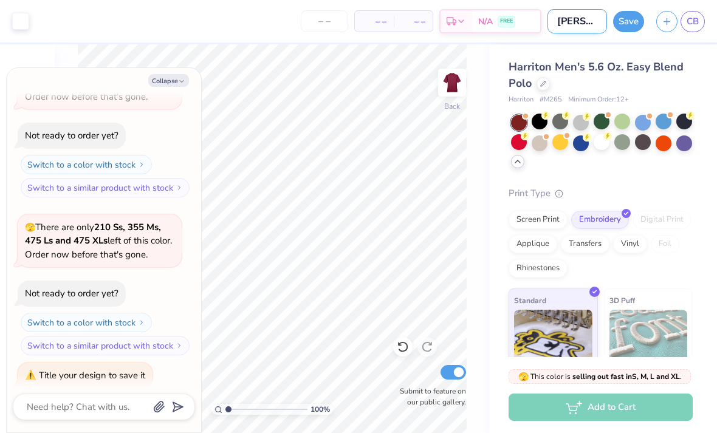
type textarea "x"
type input "Arrington"
type textarea "x"
type input "Arrington P"
type textarea "x"
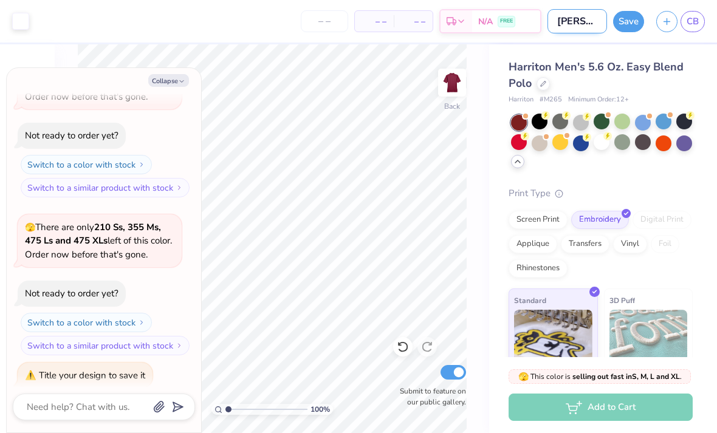
type input "Arrington Po"
type textarea "x"
type input "Arrington Pol"
type textarea "x"
type input "Arrington Polo"
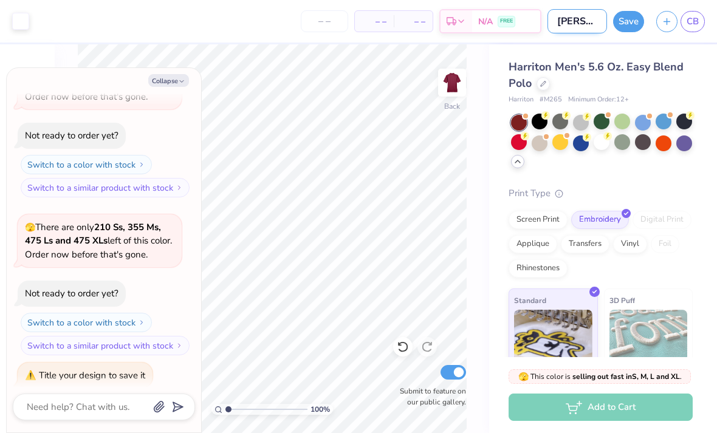
type textarea "x"
type input "Arrington Polo"
type textarea "x"
type input "Arrington Polo."
type textarea "x"
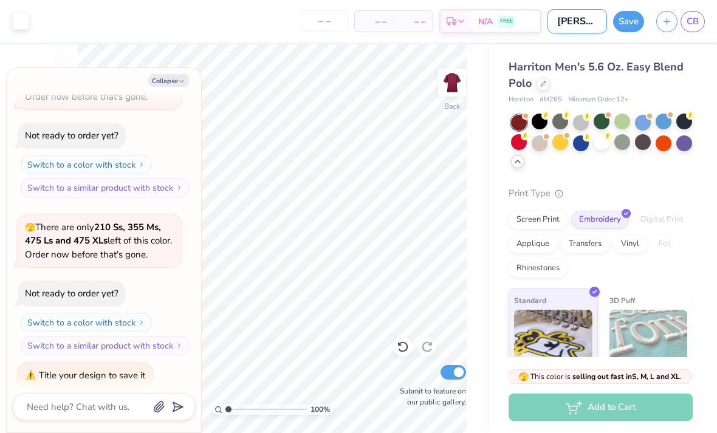
type input "Arrington Polo."
type textarea "x"
type input "Arrington Polo."
type textarea "x"
type input "Arrington Polo"
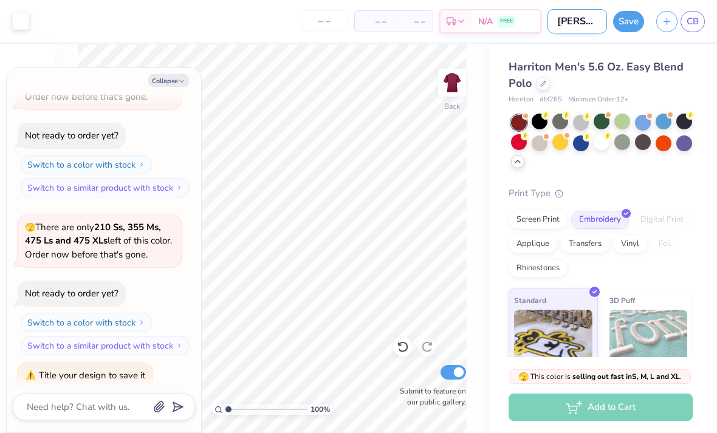
type textarea "x"
type input "Arrington Polo"
type textarea "x"
type input "Arrington Polo -"
type textarea "x"
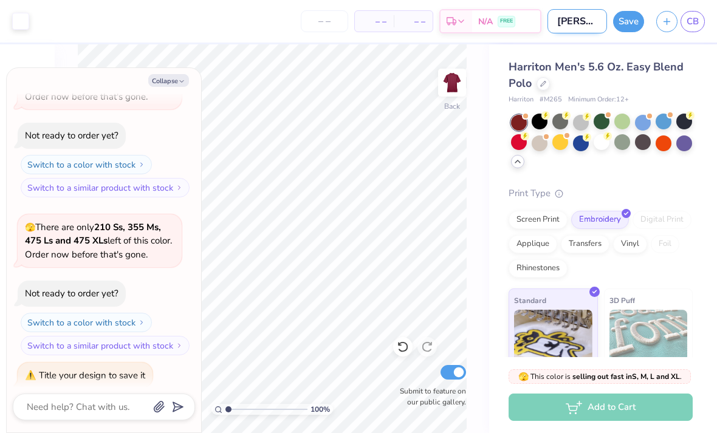
type input "Arrington Polo -"
type textarea "x"
type input "Arrington Polo - F"
type textarea "x"
type input "Arrington Polo - F2"
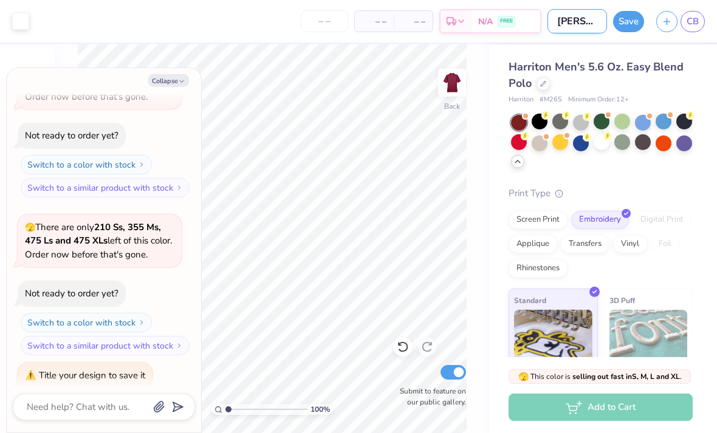
type textarea "x"
type input "Arrington Polo - F25"
type textarea "x"
click at [5, 406] on div "Image AI Designs Add Text Upload Greek Clipart & logos Decorate" at bounding box center [27, 238] width 55 height 389
click at [583, 27] on input "Arrington Polo - F25" at bounding box center [577, 21] width 60 height 24
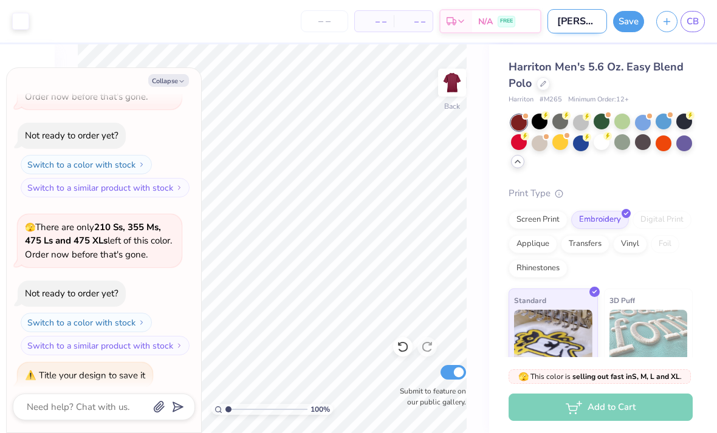
type input "rrington Polo - F25"
type textarea "x"
type input "Hrrington Polo - F25"
type textarea "x"
type input "Harrington Polo - F25"
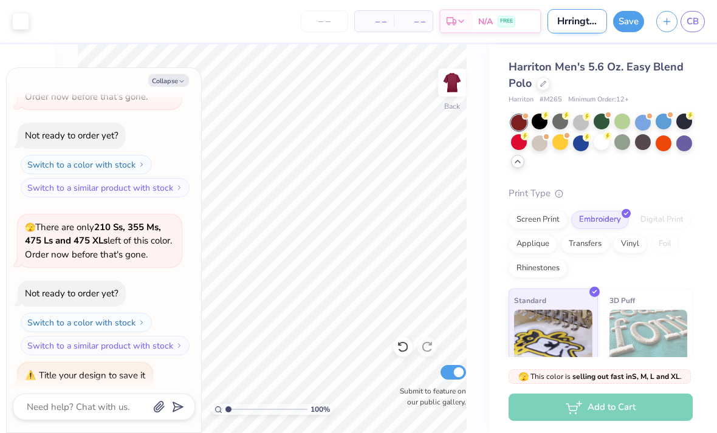
type textarea "x"
type input "Harrington Polo - F25"
click at [628, 23] on button "Save" at bounding box center [628, 19] width 31 height 21
click at [163, 75] on button "Collapse" at bounding box center [168, 80] width 41 height 13
type textarea "x"
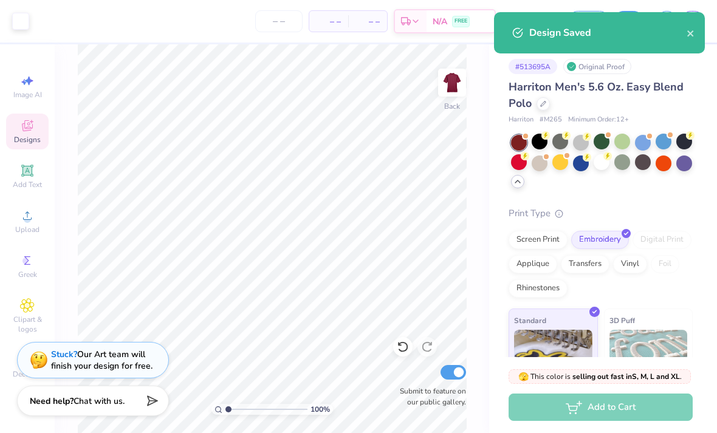
click at [679, 30] on div "Design Saved" at bounding box center [607, 33] width 157 height 15
click at [688, 33] on icon "close" at bounding box center [691, 34] width 9 height 10
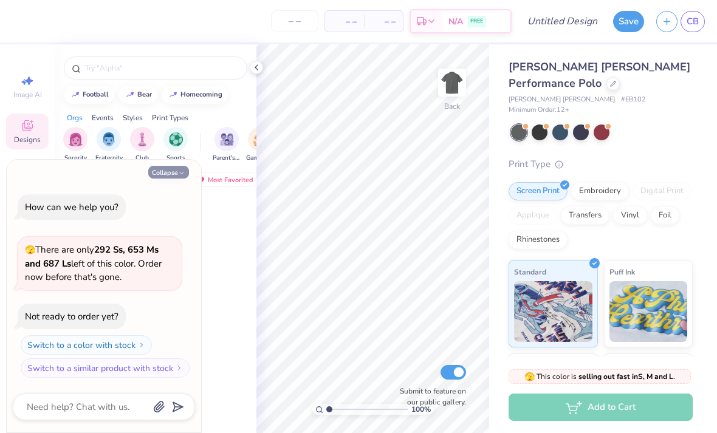
click at [161, 178] on button "Collapse" at bounding box center [168, 172] width 41 height 13
type textarea "x"
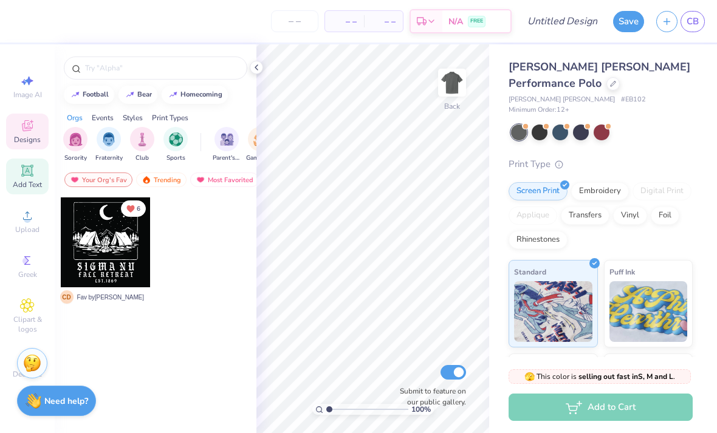
click at [23, 176] on icon at bounding box center [27, 171] width 12 height 12
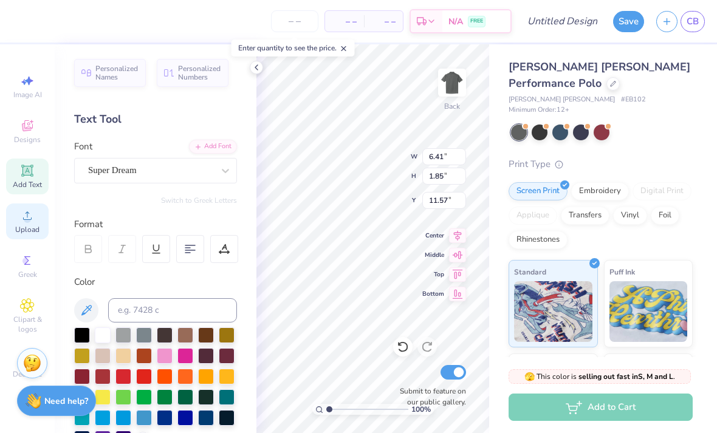
click at [32, 228] on span "Upload" at bounding box center [27, 230] width 24 height 10
click at [405, 347] on icon at bounding box center [403, 347] width 12 height 12
click at [29, 227] on div "Upload" at bounding box center [27, 222] width 43 height 36
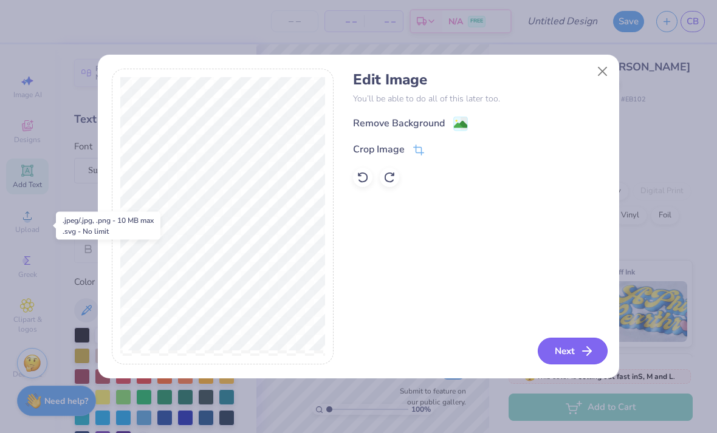
click at [588, 350] on polyline "button" at bounding box center [589, 351] width 4 height 9
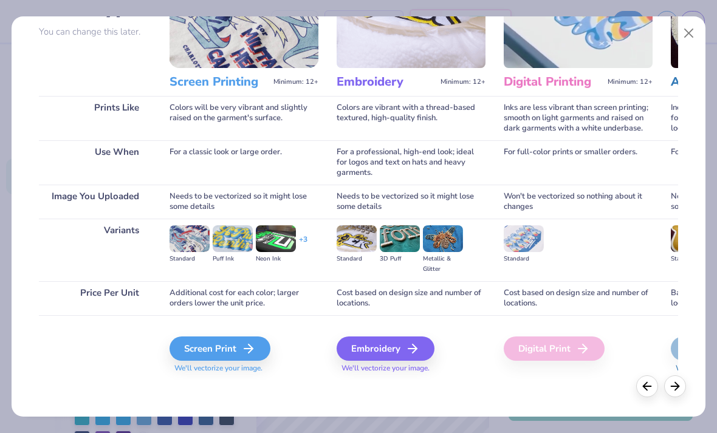
scroll to position [112, 0]
click at [406, 348] on div "Embroidery" at bounding box center [387, 349] width 98 height 24
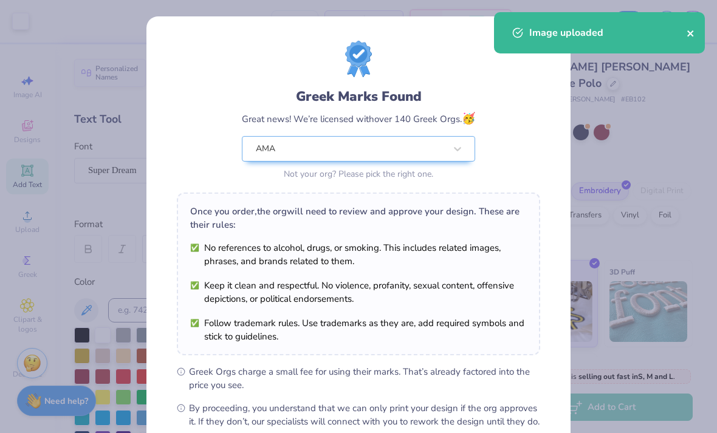
click at [691, 36] on icon "close" at bounding box center [691, 34] width 9 height 10
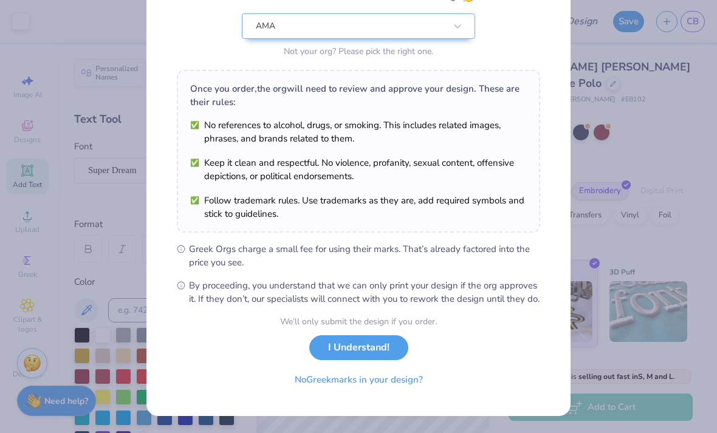
scroll to position [135, 0]
click at [387, 385] on button "No Greek marks in your design?" at bounding box center [358, 377] width 149 height 25
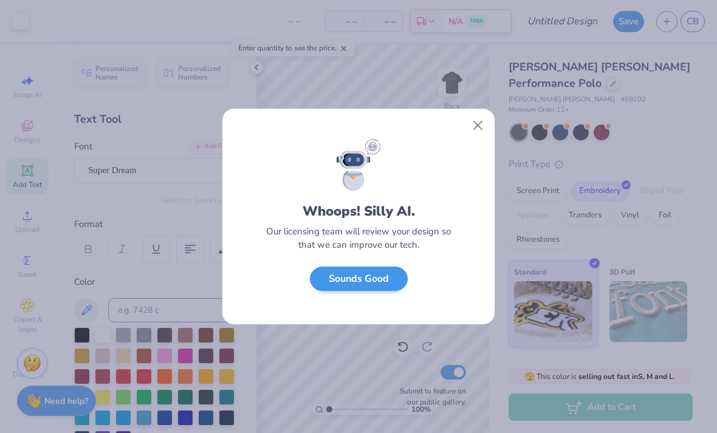
click at [372, 292] on button "Sounds Good" at bounding box center [359, 279] width 98 height 25
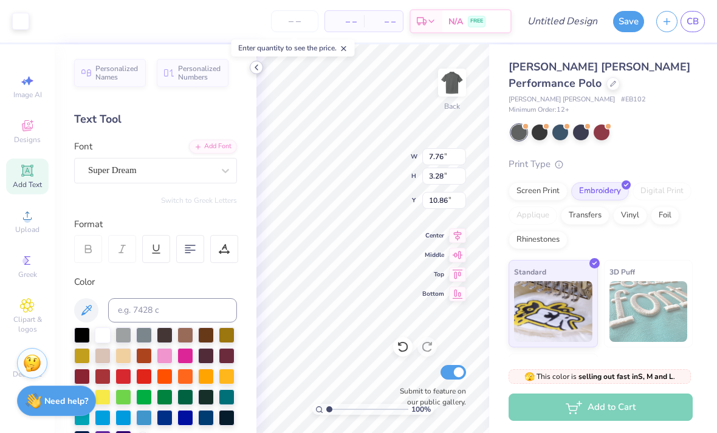
click at [252, 65] on icon at bounding box center [257, 68] width 10 height 10
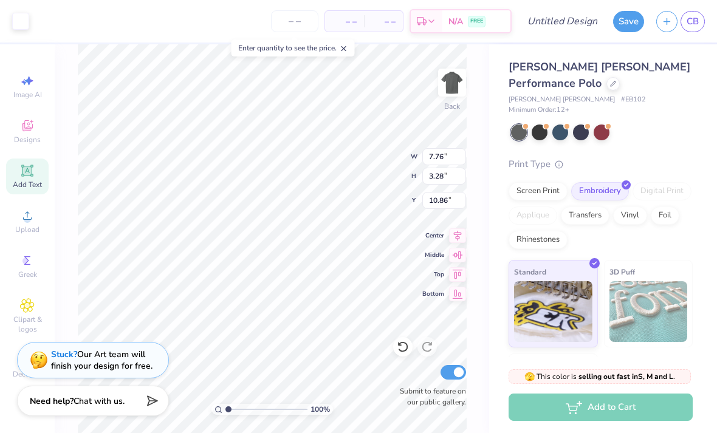
type input "4.79"
type input "2.02"
type input "3.00"
type input "5.40"
type input "2.28"
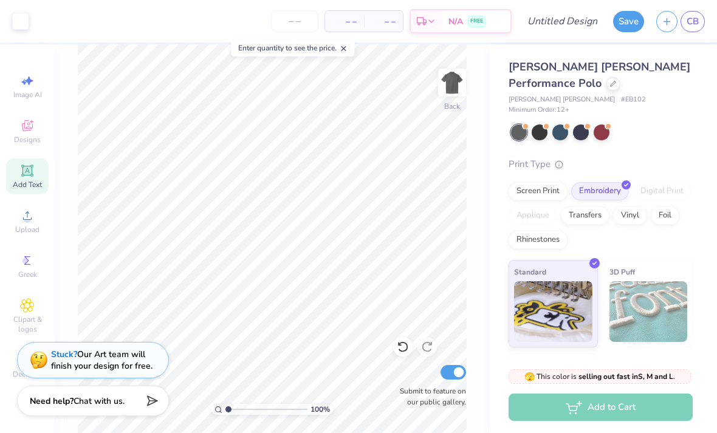
click at [348, 51] on icon at bounding box center [344, 48] width 9 height 9
click at [543, 123] on div at bounding box center [540, 131] width 16 height 16
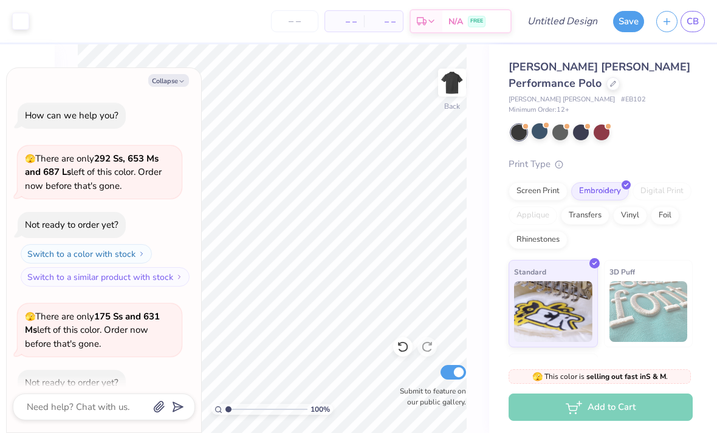
scroll to position [64, 0]
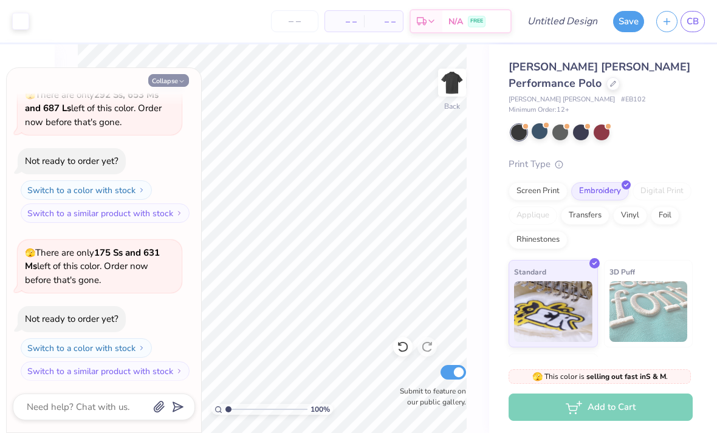
click at [180, 85] on icon "button" at bounding box center [181, 81] width 7 height 7
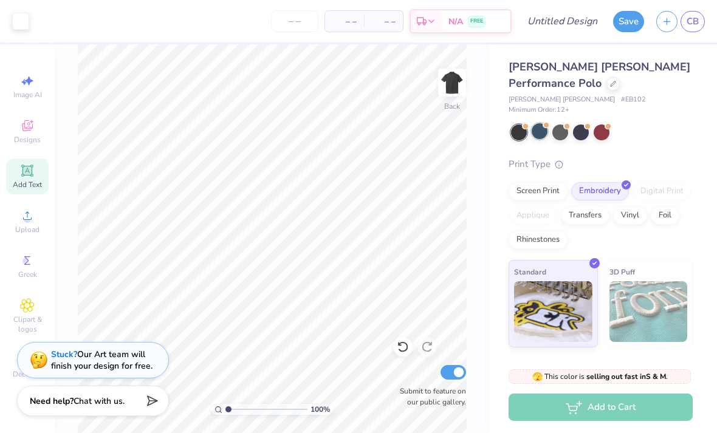
click at [545, 123] on div at bounding box center [540, 131] width 16 height 16
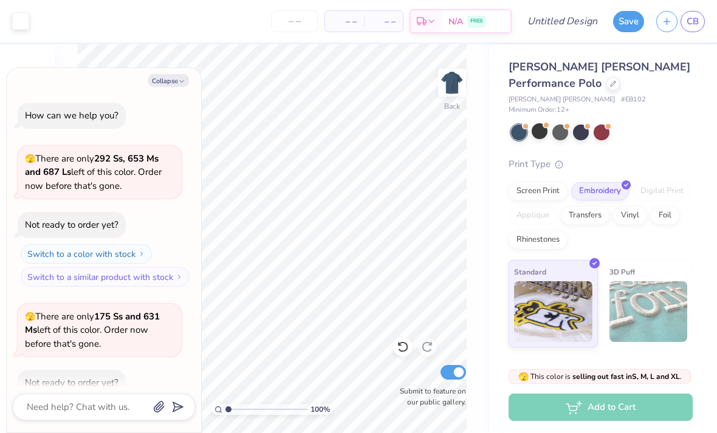
scroll to position [221, 0]
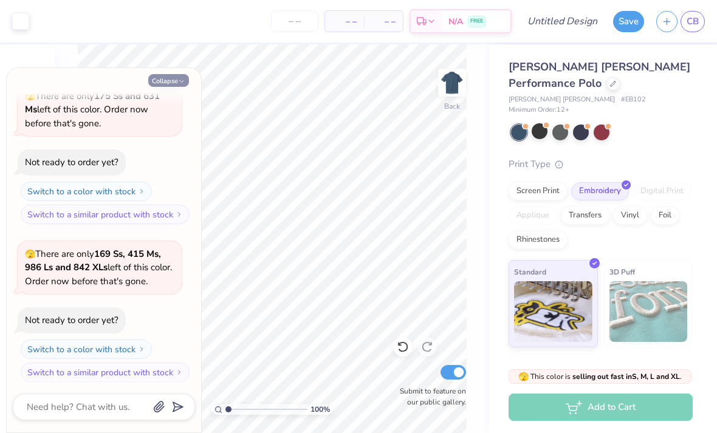
click at [165, 84] on button "Collapse" at bounding box center [168, 80] width 41 height 13
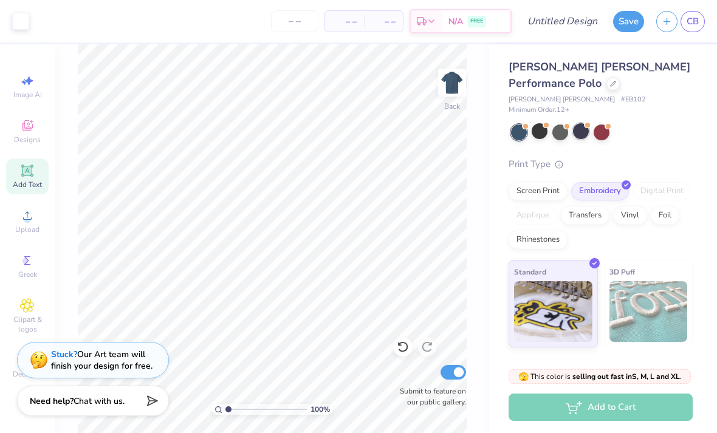
click at [585, 123] on div at bounding box center [581, 131] width 16 height 16
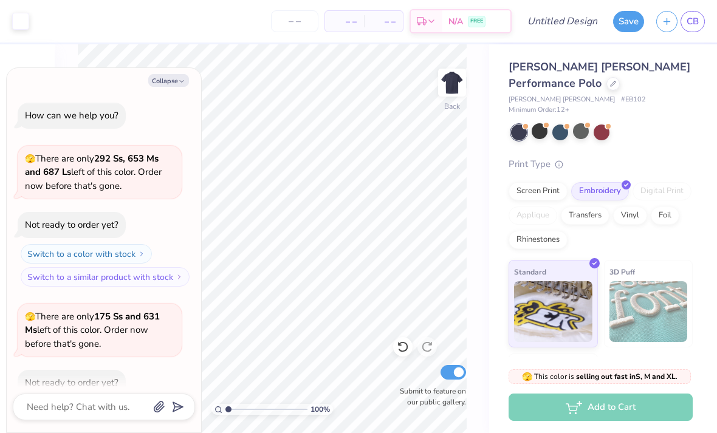
scroll to position [377, 0]
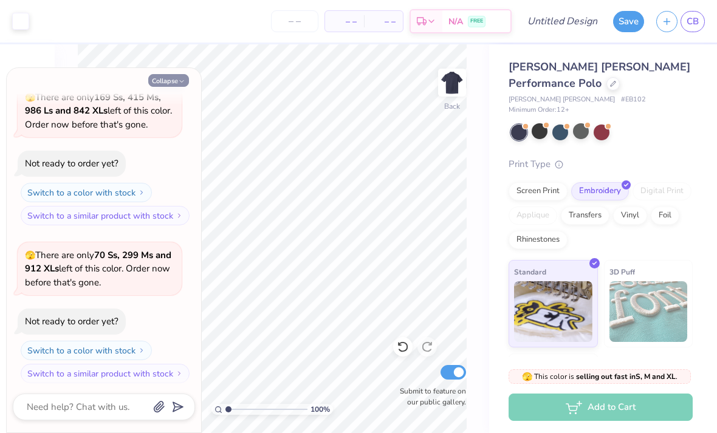
click at [164, 77] on button "Collapse" at bounding box center [168, 80] width 41 height 13
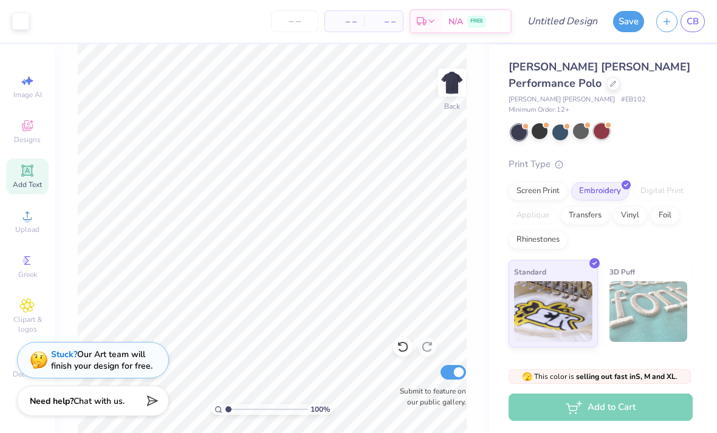
click at [595, 123] on div at bounding box center [602, 131] width 16 height 16
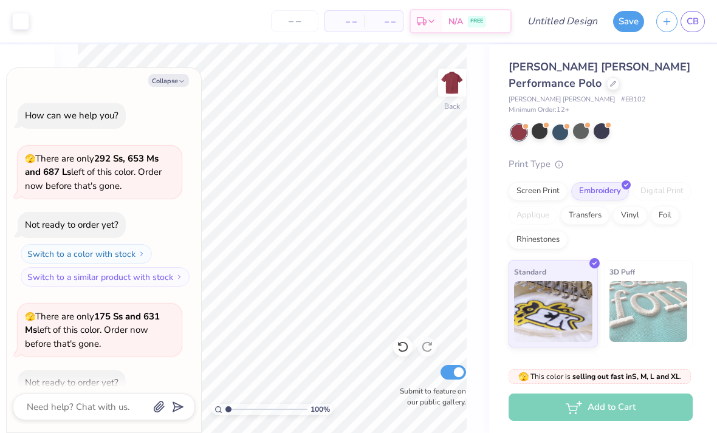
scroll to position [534, 0]
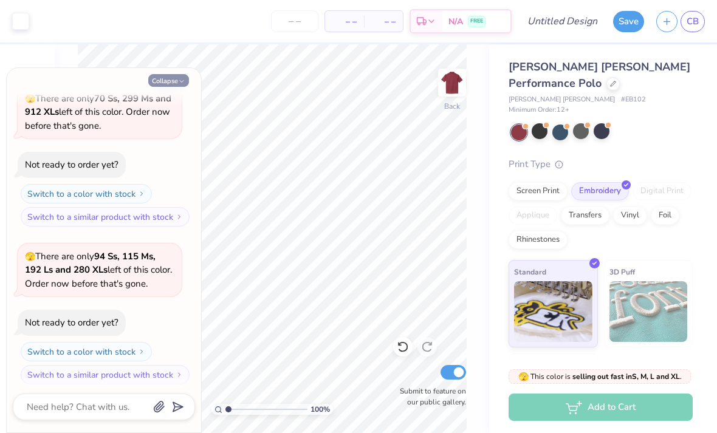
click at [162, 81] on button "Collapse" at bounding box center [168, 80] width 41 height 13
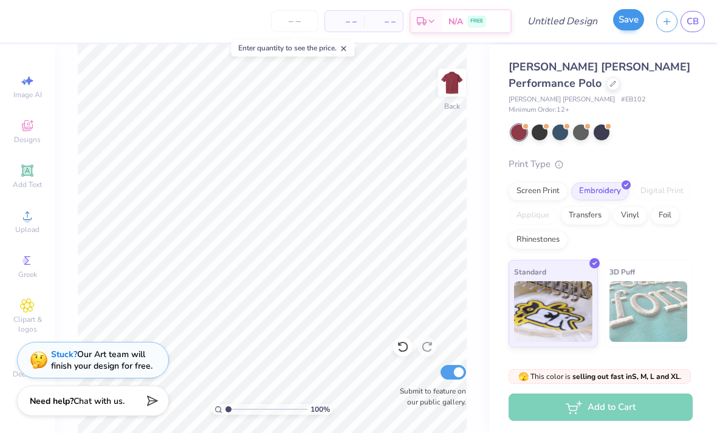
click at [627, 25] on button "Save" at bounding box center [628, 19] width 31 height 21
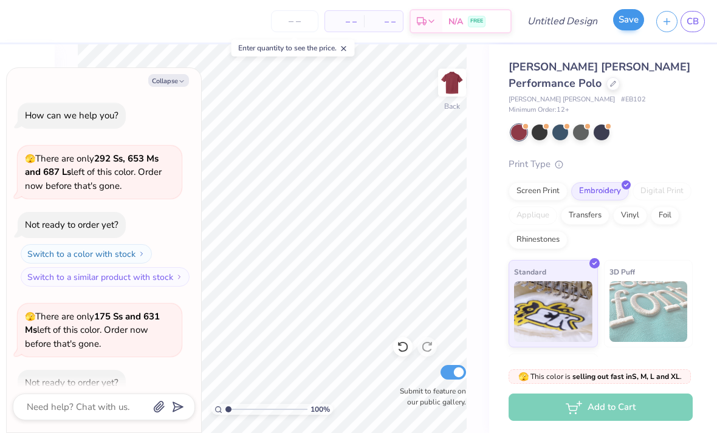
scroll to position [567, 0]
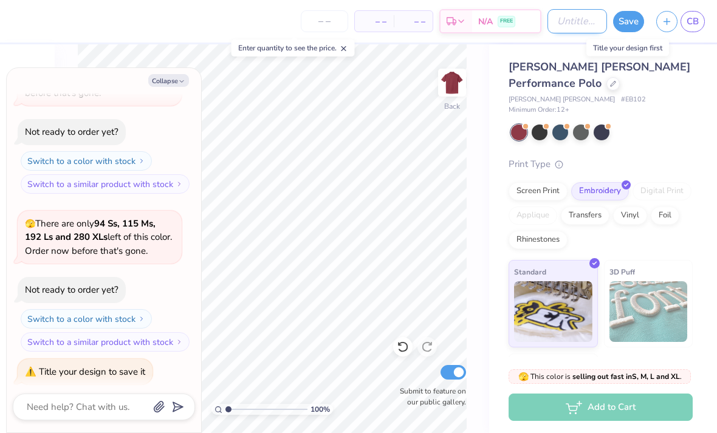
click at [563, 28] on input "Design Title" at bounding box center [577, 21] width 60 height 24
type textarea "x"
type input "E"
type textarea "x"
type input "Ed"
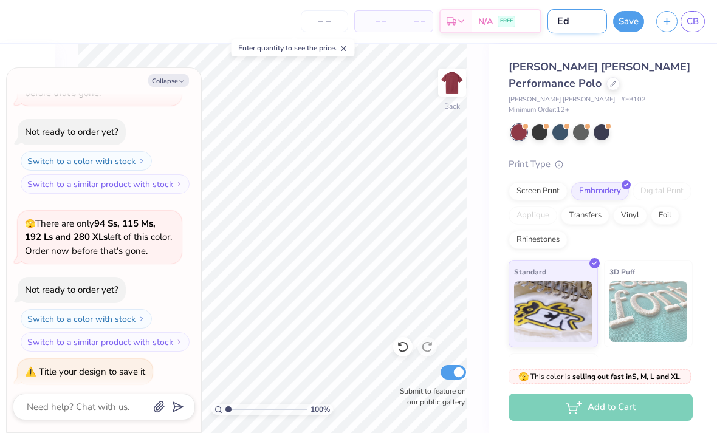
type textarea "x"
type input "Edd"
type textarea "x"
type input "Eddi"
type textarea "x"
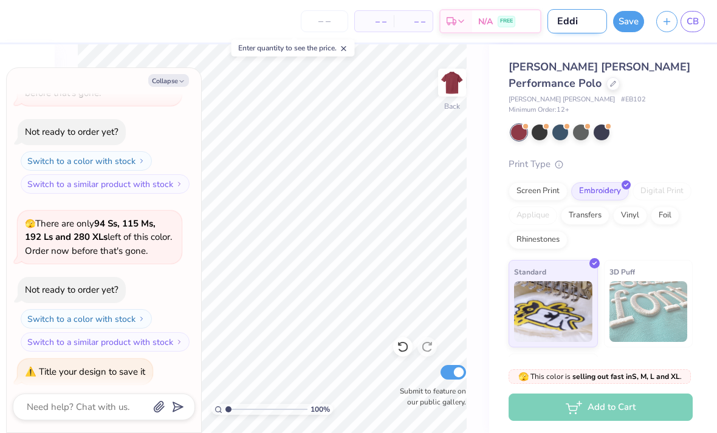
type input "Eddie"
type textarea "x"
type input "Eddie"
type textarea "x"
type input "Eddie B"
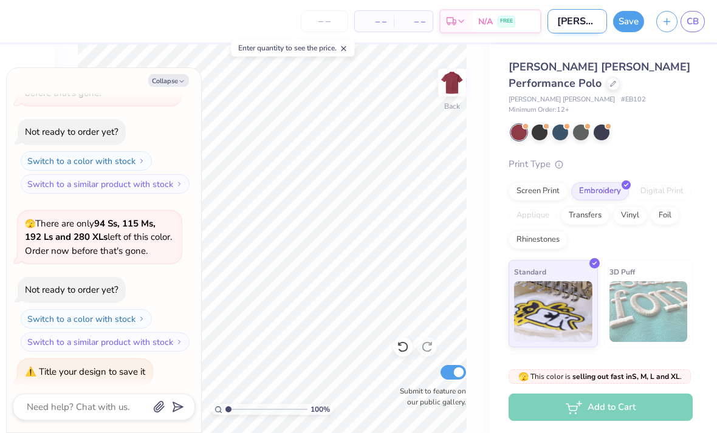
type textarea "x"
type input "Eddie Bu"
type textarea "x"
type input "Eddie Bue"
type textarea "x"
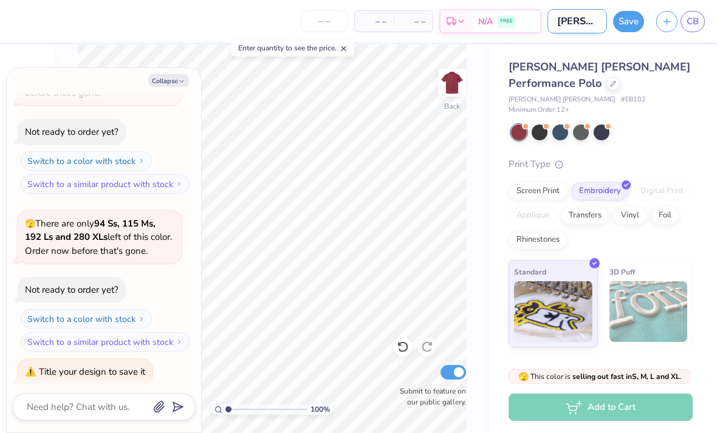
type input "Eddie Buer"
type textarea "x"
type input "Eddie Bauer"
type textarea "x"
type input "Eddie Bauer"
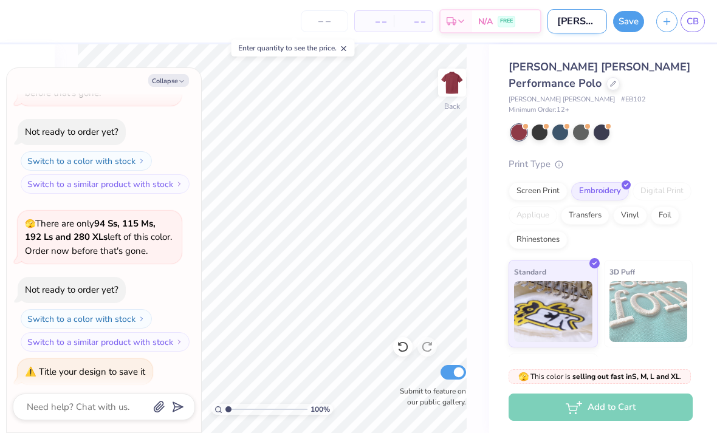
type textarea "x"
type input "Eddie Bauer P"
type textarea "x"
type input "Eddie Bauer Po"
type textarea "x"
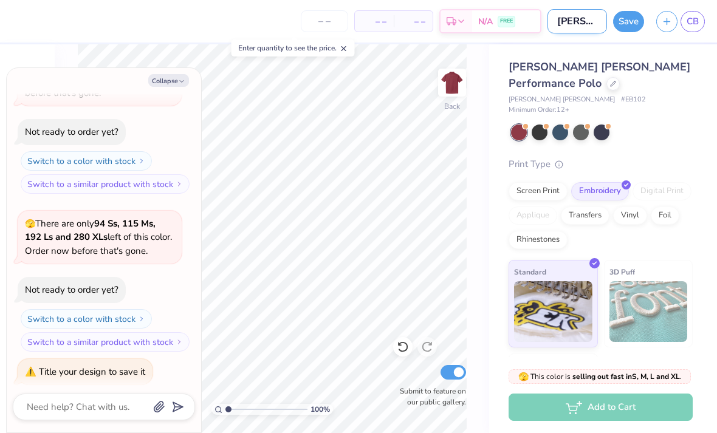
type input "Eddie Bauer Pol"
type textarea "x"
type input "Eddie Bauer Polo"
type textarea "x"
type input "Eddie Bauer Polo"
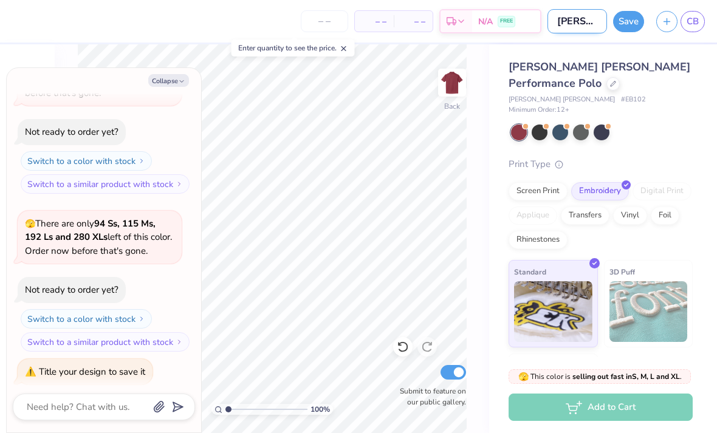
type textarea "x"
type input "Eddie Bauer Polo -"
type textarea "x"
type input "Eddie Bauer Polo -"
type textarea "x"
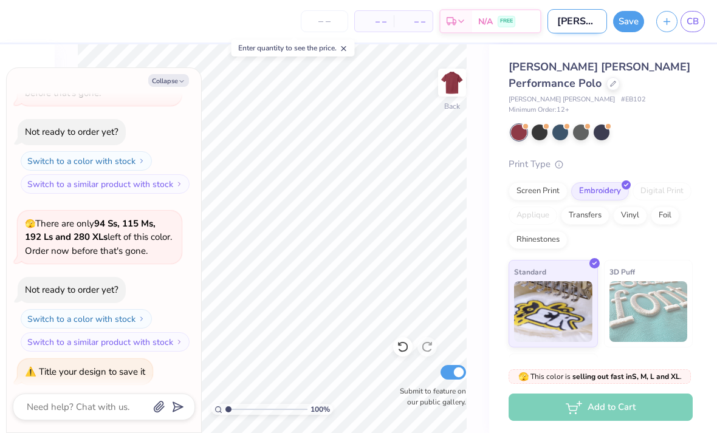
type input "Eddie Bauer Polo - F"
type textarea "x"
type input "Eddie Bauer Polo - F2"
type textarea "x"
type input "Eddie Bauer Polo - F25"
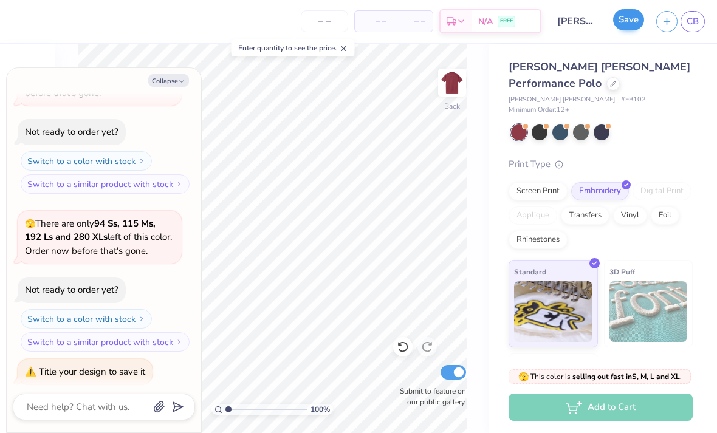
click at [623, 21] on button "Save" at bounding box center [628, 19] width 31 height 21
click at [166, 75] on button "Collapse" at bounding box center [168, 80] width 41 height 13
type textarea "x"
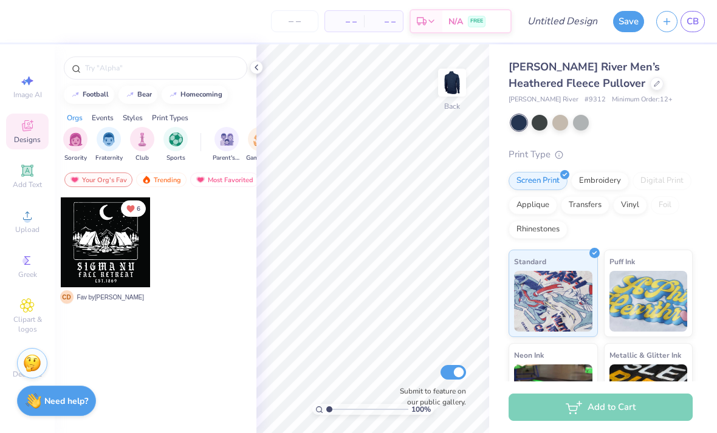
click at [28, 223] on circle at bounding box center [27, 219] width 7 height 7
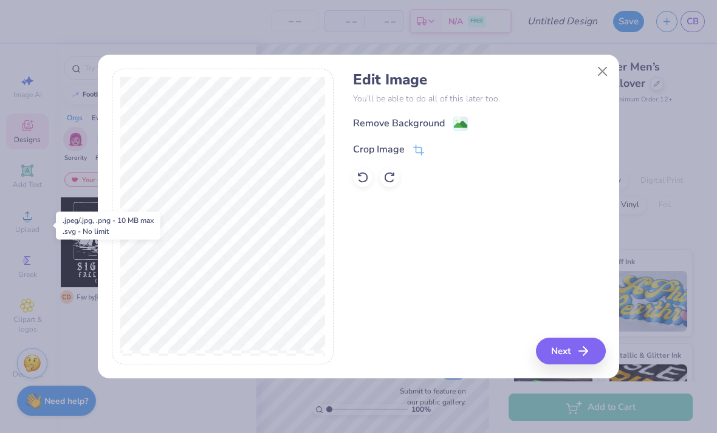
click at [580, 364] on button "Next" at bounding box center [571, 351] width 70 height 27
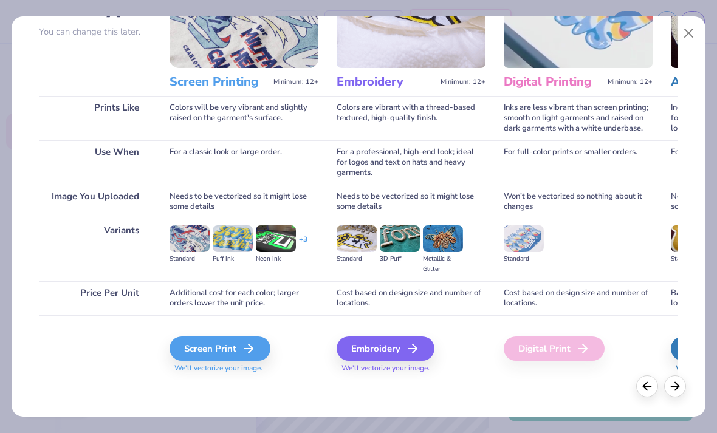
scroll to position [112, 0]
click at [401, 355] on div "Embroidery" at bounding box center [386, 349] width 98 height 24
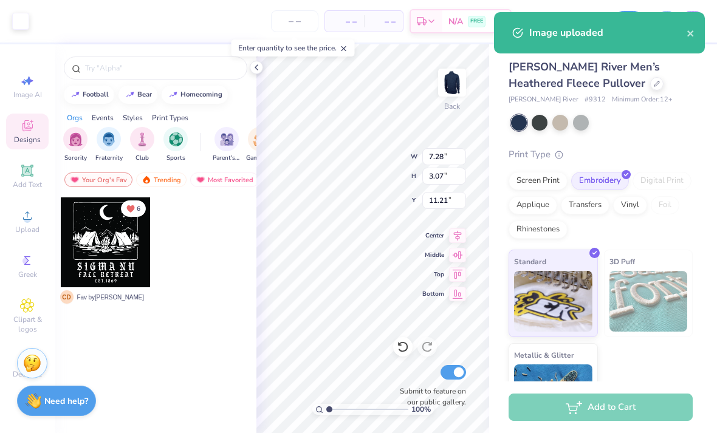
click at [252, 69] on icon at bounding box center [257, 68] width 10 height 10
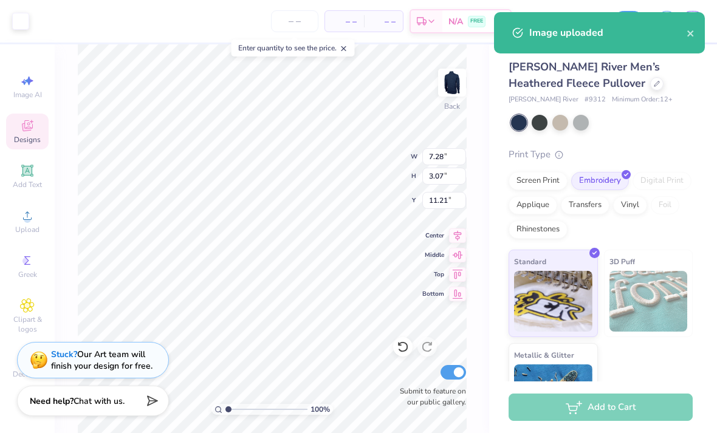
click at [691, 33] on icon "close" at bounding box center [690, 33] width 6 height 6
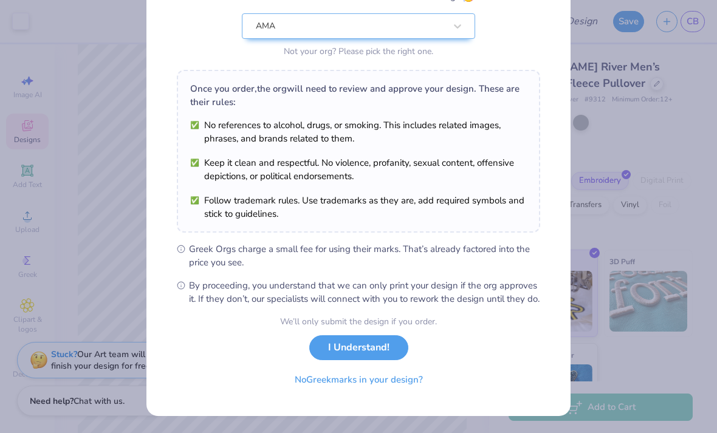
scroll to position [135, 0]
click at [395, 382] on button "No Greek marks in your design?" at bounding box center [358, 380] width 149 height 25
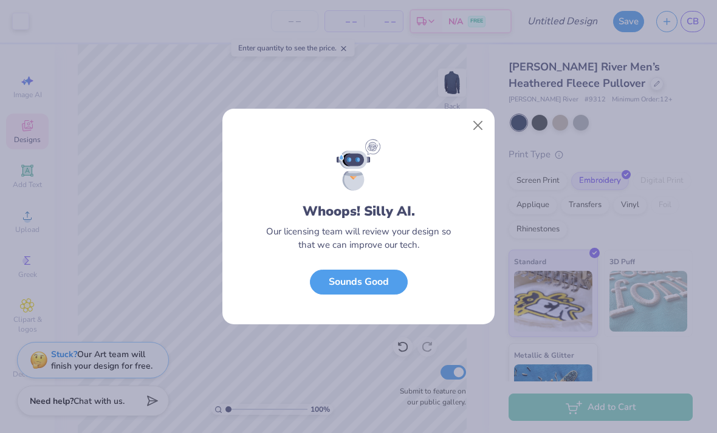
click at [385, 291] on button "Sounds Good" at bounding box center [359, 282] width 98 height 25
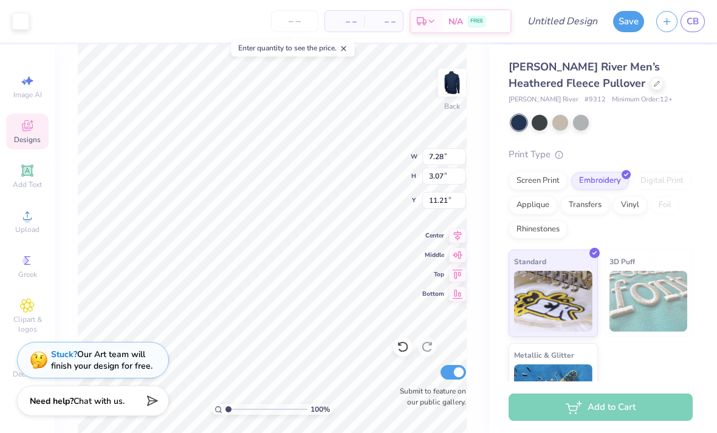
type input "3.00"
type input "4.74"
type input "2.00"
type input "5.59"
type input "2.36"
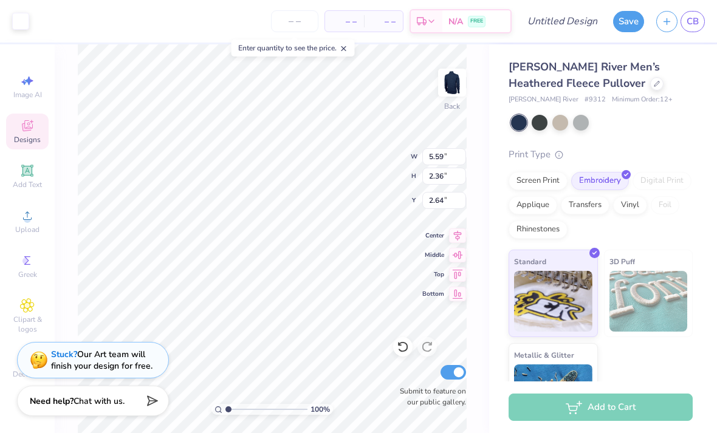
type input "3.00"
click at [346, 49] on line at bounding box center [343, 49] width 4 height 4
click at [542, 119] on div at bounding box center [540, 123] width 16 height 16
click at [563, 118] on div at bounding box center [560, 123] width 16 height 16
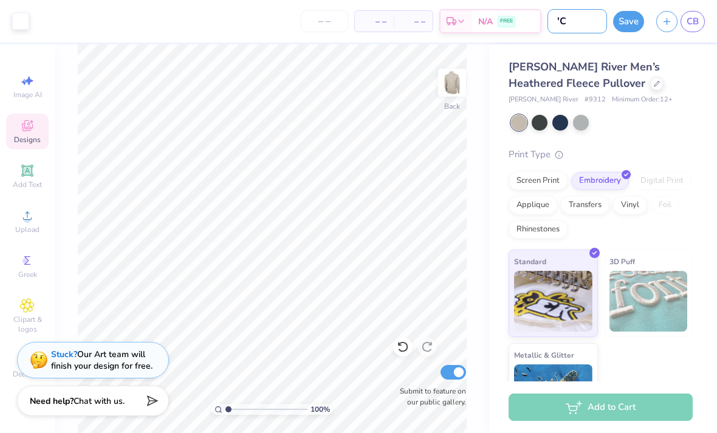
type input "'"
type input "[PERSON_NAME] River 1/4 Zip - F25"
click at [629, 22] on button "Save" at bounding box center [628, 21] width 31 height 21
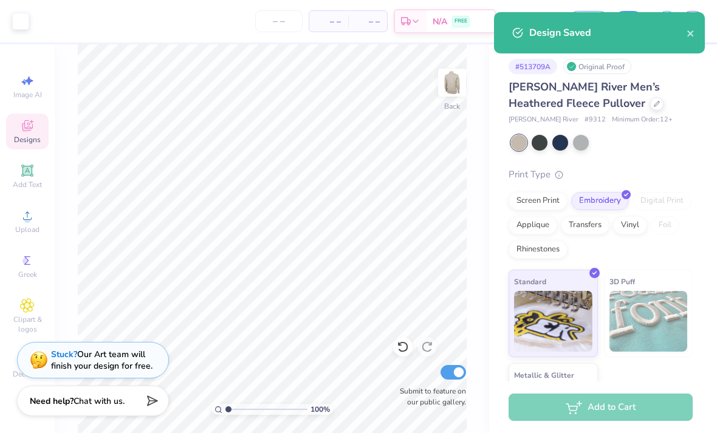
click at [559, 143] on div at bounding box center [560, 143] width 16 height 16
click at [691, 26] on button "close" at bounding box center [691, 33] width 9 height 15
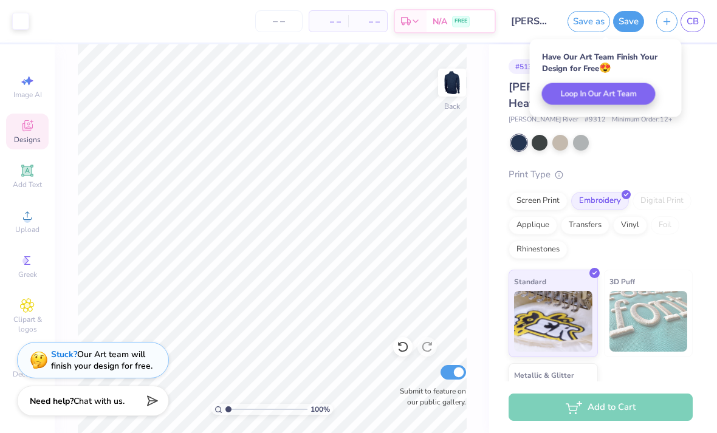
click at [586, 16] on button "Save as" at bounding box center [588, 21] width 43 height 21
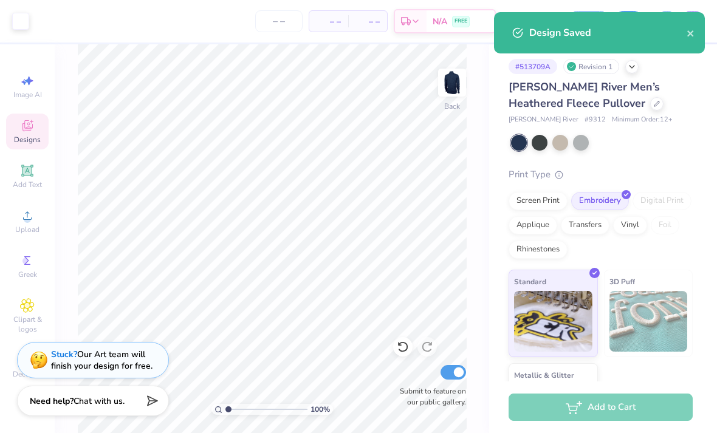
click at [691, 27] on button "close" at bounding box center [691, 33] width 9 height 15
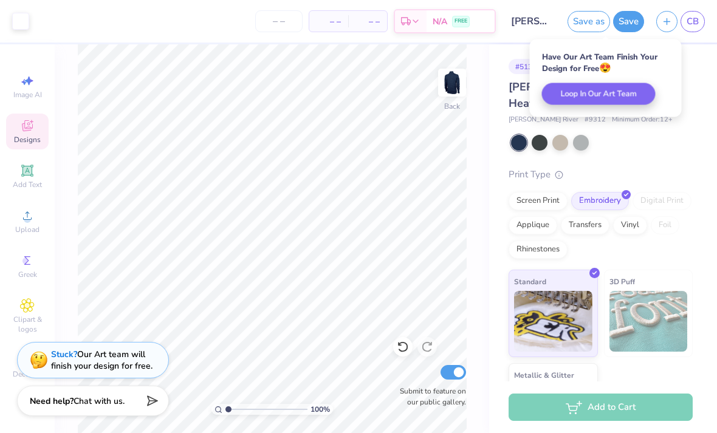
click at [637, 71] on div "Have Our Art Team Finish Your Design for Free 😍" at bounding box center [606, 63] width 128 height 22
click at [680, 136] on div at bounding box center [602, 143] width 182 height 16
click at [676, 146] on div at bounding box center [602, 143] width 182 height 16
click at [687, 129] on div "[PERSON_NAME] River Men’s Heathered Fleece Pullover [PERSON_NAME] River # 9312 …" at bounding box center [600, 265] width 184 height 372
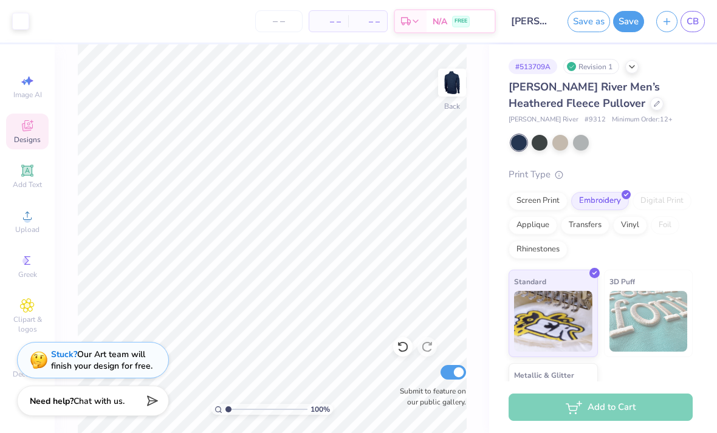
click at [683, 121] on div "[PERSON_NAME] River # 9312 Minimum Order: 12 +" at bounding box center [600, 120] width 184 height 10
click at [629, 67] on icon at bounding box center [632, 67] width 10 height 10
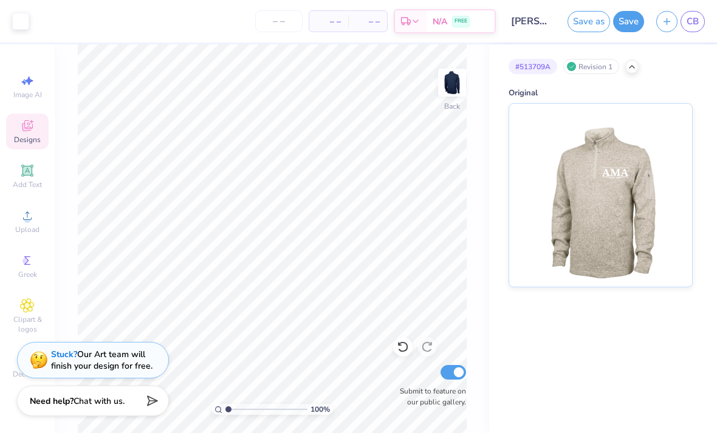
click at [639, 69] on div "# 513709A Revision 1" at bounding box center [600, 66] width 184 height 15
click at [637, 66] on icon at bounding box center [632, 67] width 10 height 10
